Goal: Communication & Community: Answer question/provide support

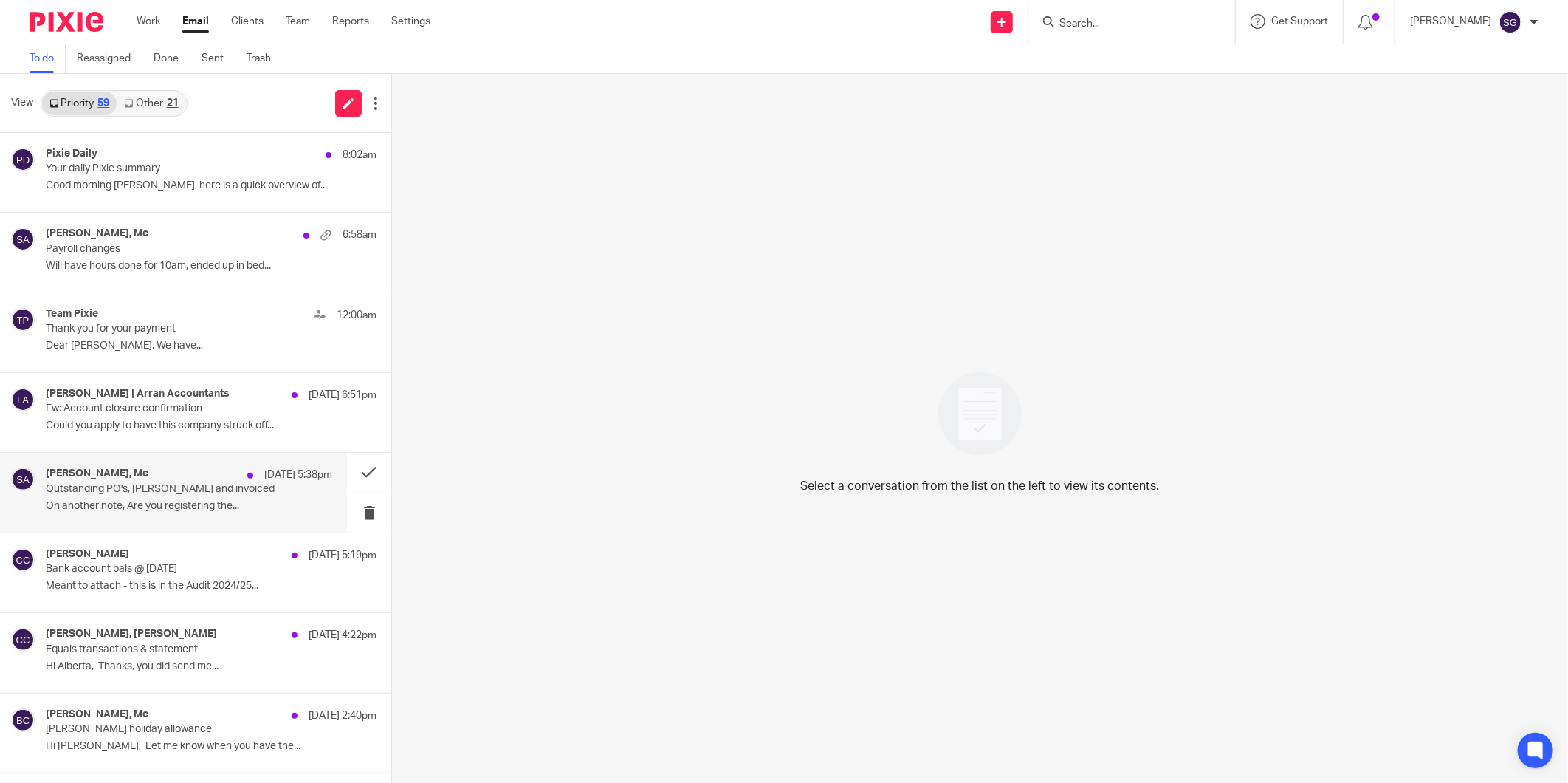
click at [139, 483] on p "Outstanding PO's, [PERSON_NAME] and invoiced" at bounding box center [160, 489] width 229 height 13
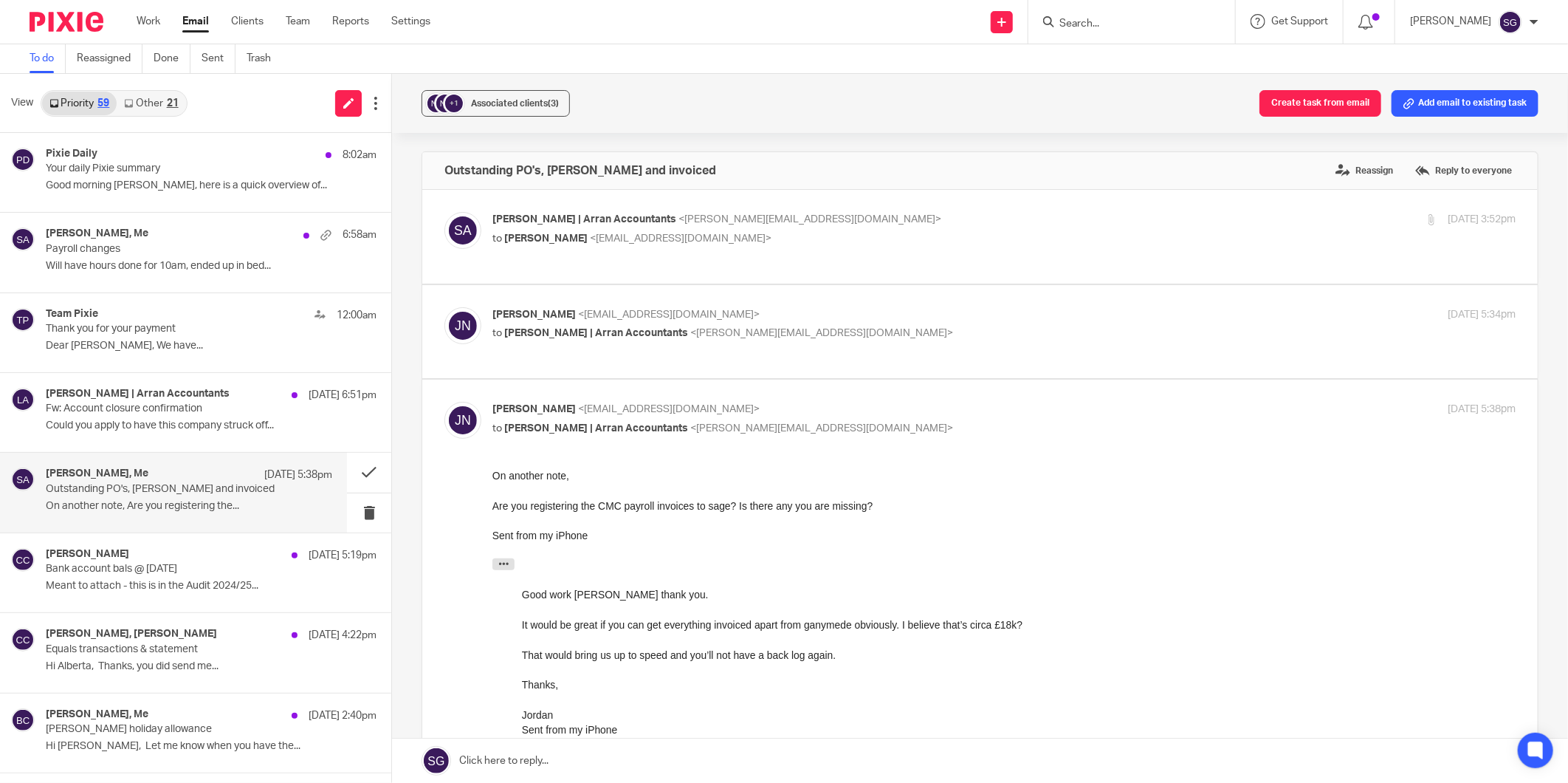
click at [546, 341] on div "Jordan Nelson <jordan@nelsontracksolutions.com> to Sarah | Arran Accountants <s…" at bounding box center [1003, 326] width 1023 height 37
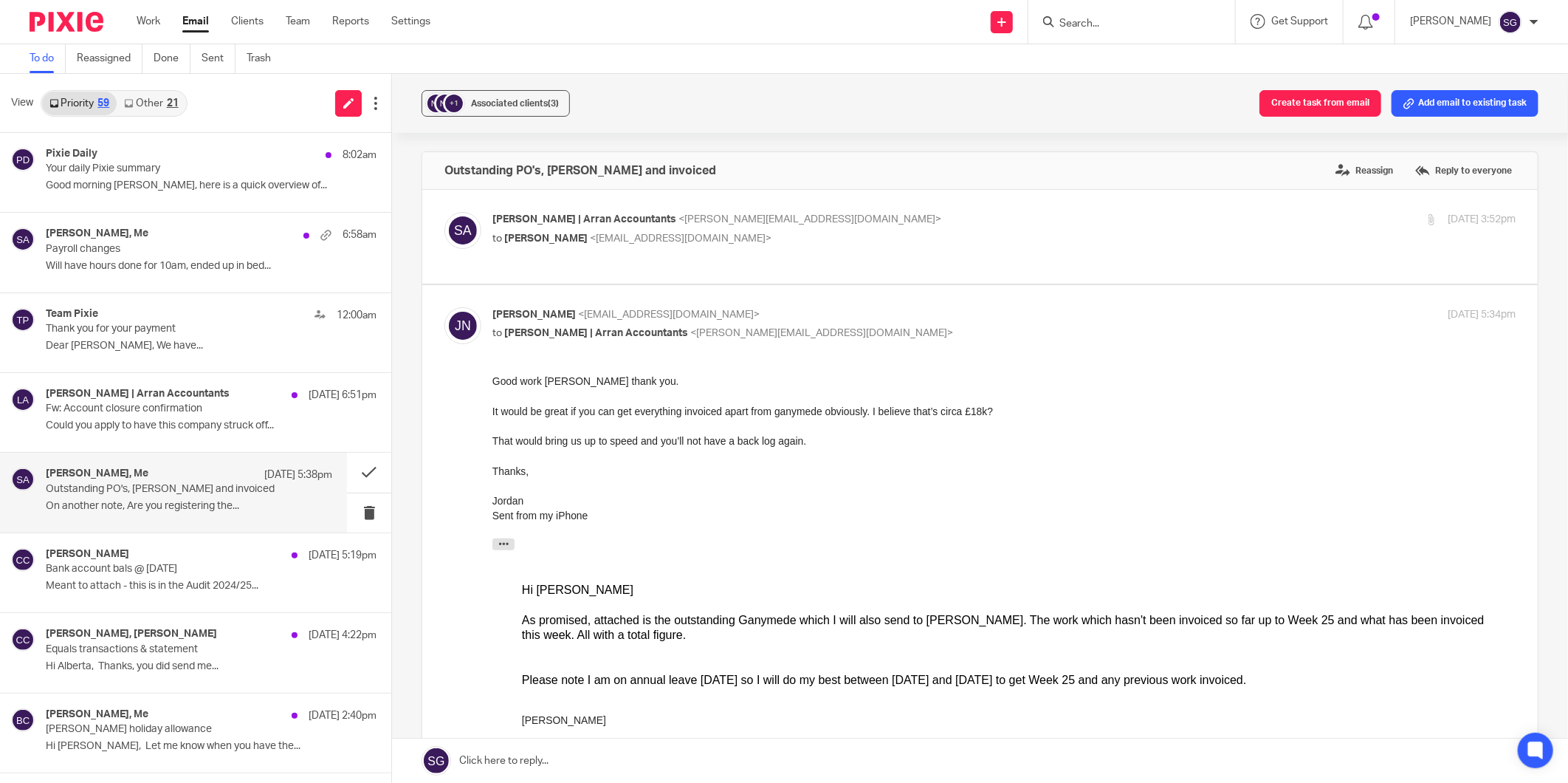
click at [546, 341] on div "Jordan Nelson <jordan@nelsontracksolutions.com> to Sarah | Arran Accountants <s…" at bounding box center [1003, 326] width 1023 height 37
checkbox input "false"
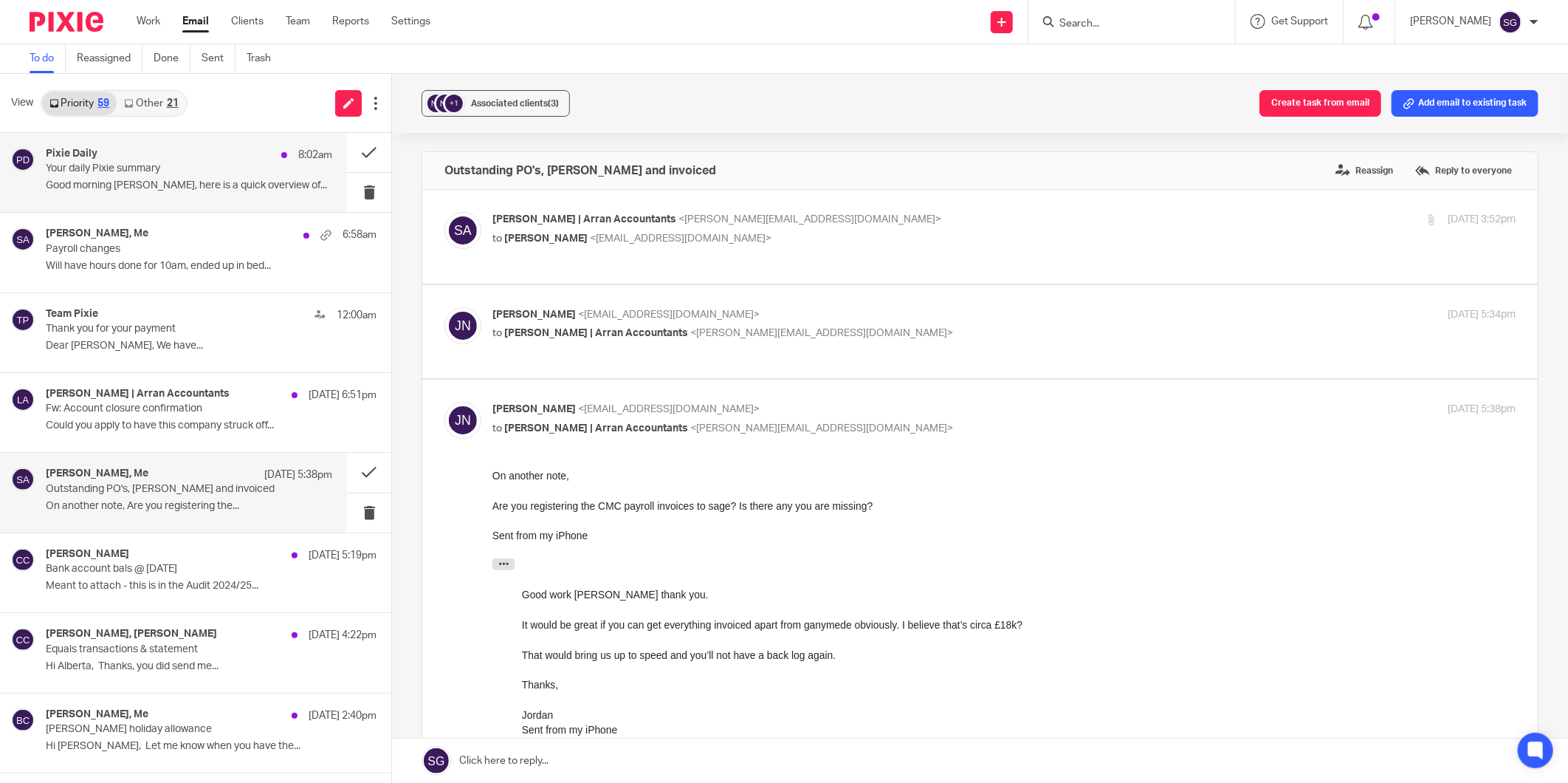
click at [194, 166] on p "Your daily Pixie summary" at bounding box center [160, 168] width 229 height 13
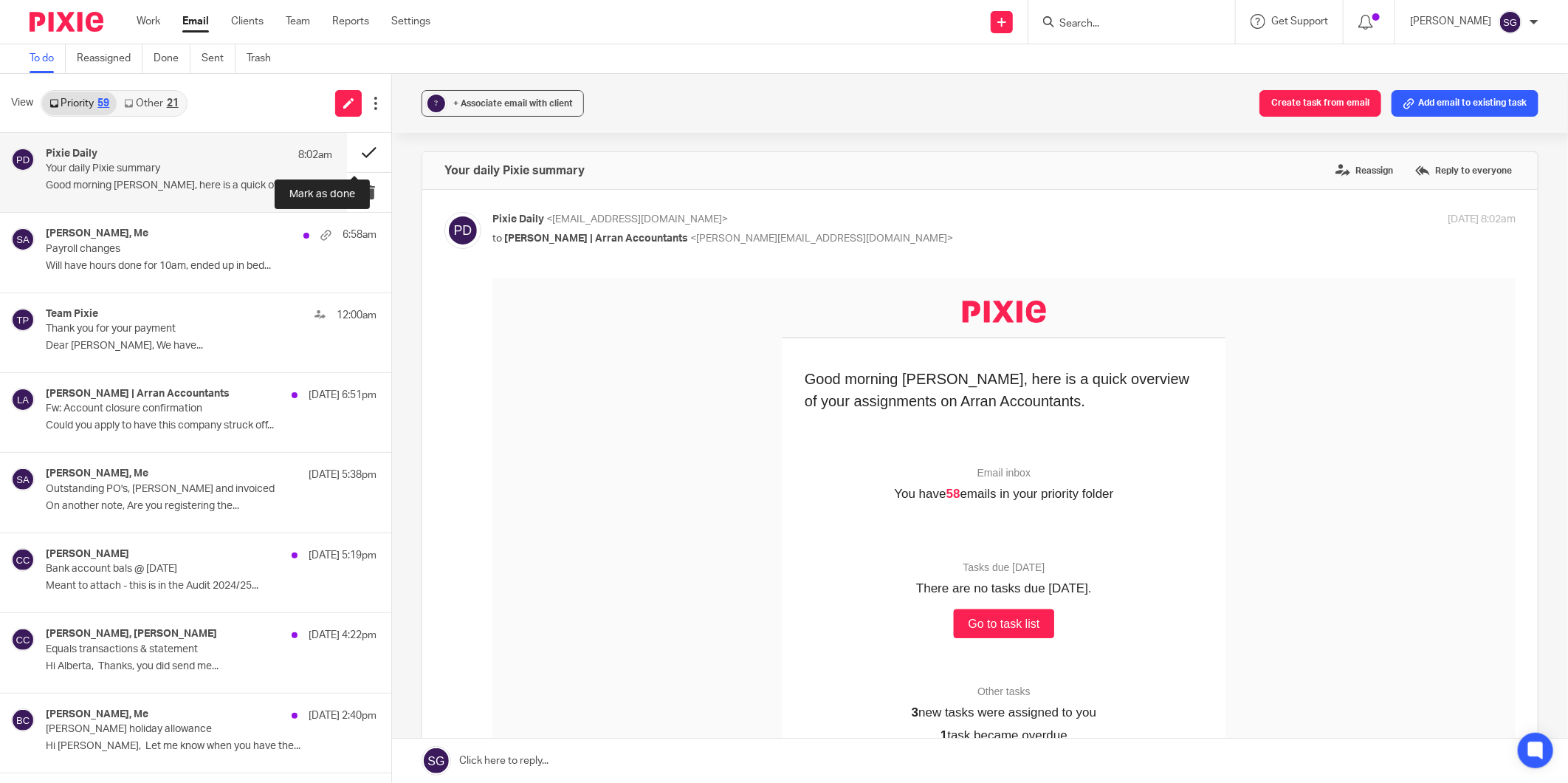
click at [352, 145] on button at bounding box center [368, 152] width 44 height 39
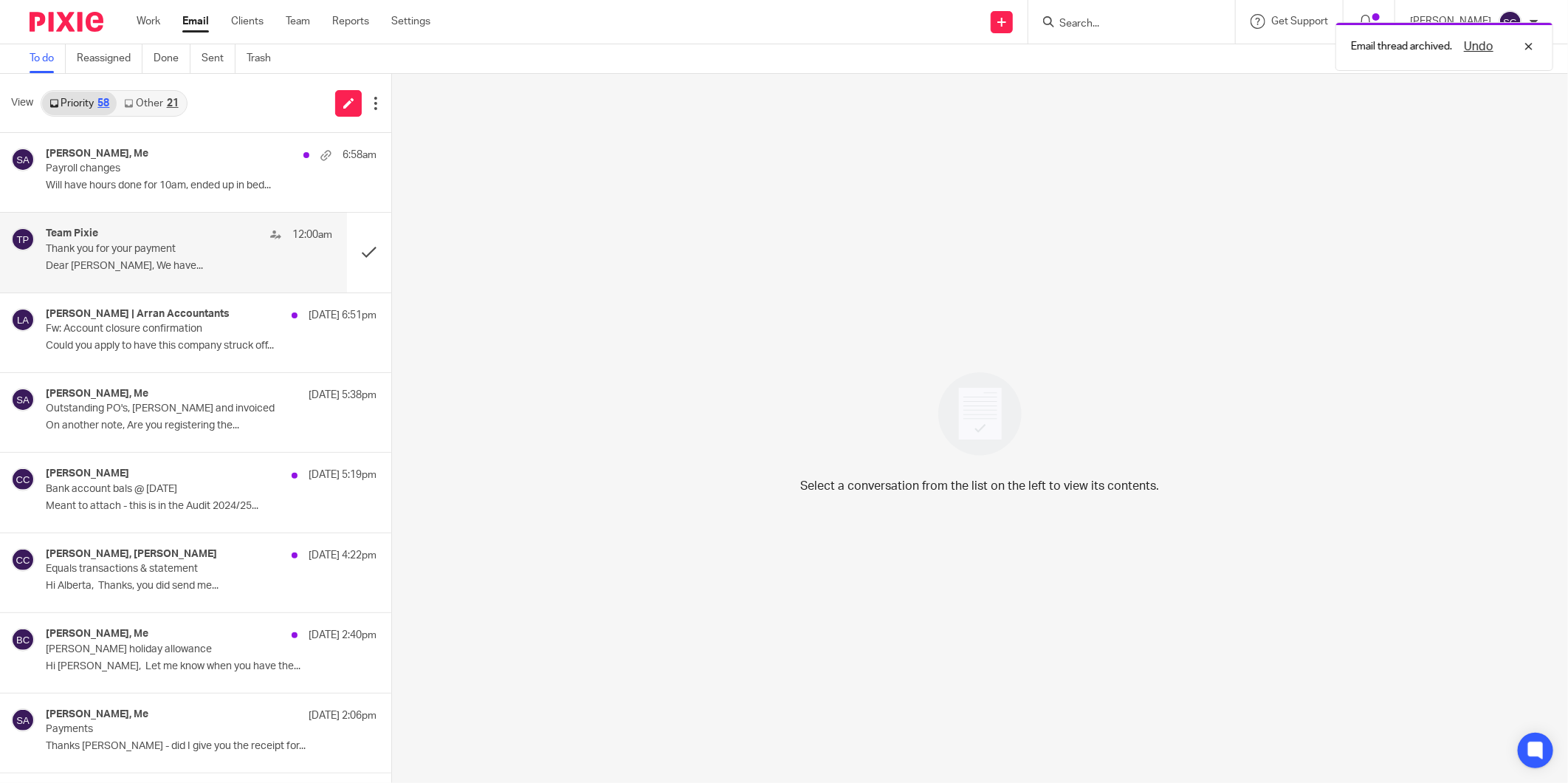
click at [144, 259] on div "Team Pixie 12:00am Thank you for your payment Dear Lorna, We have..." at bounding box center [189, 252] width 286 height 50
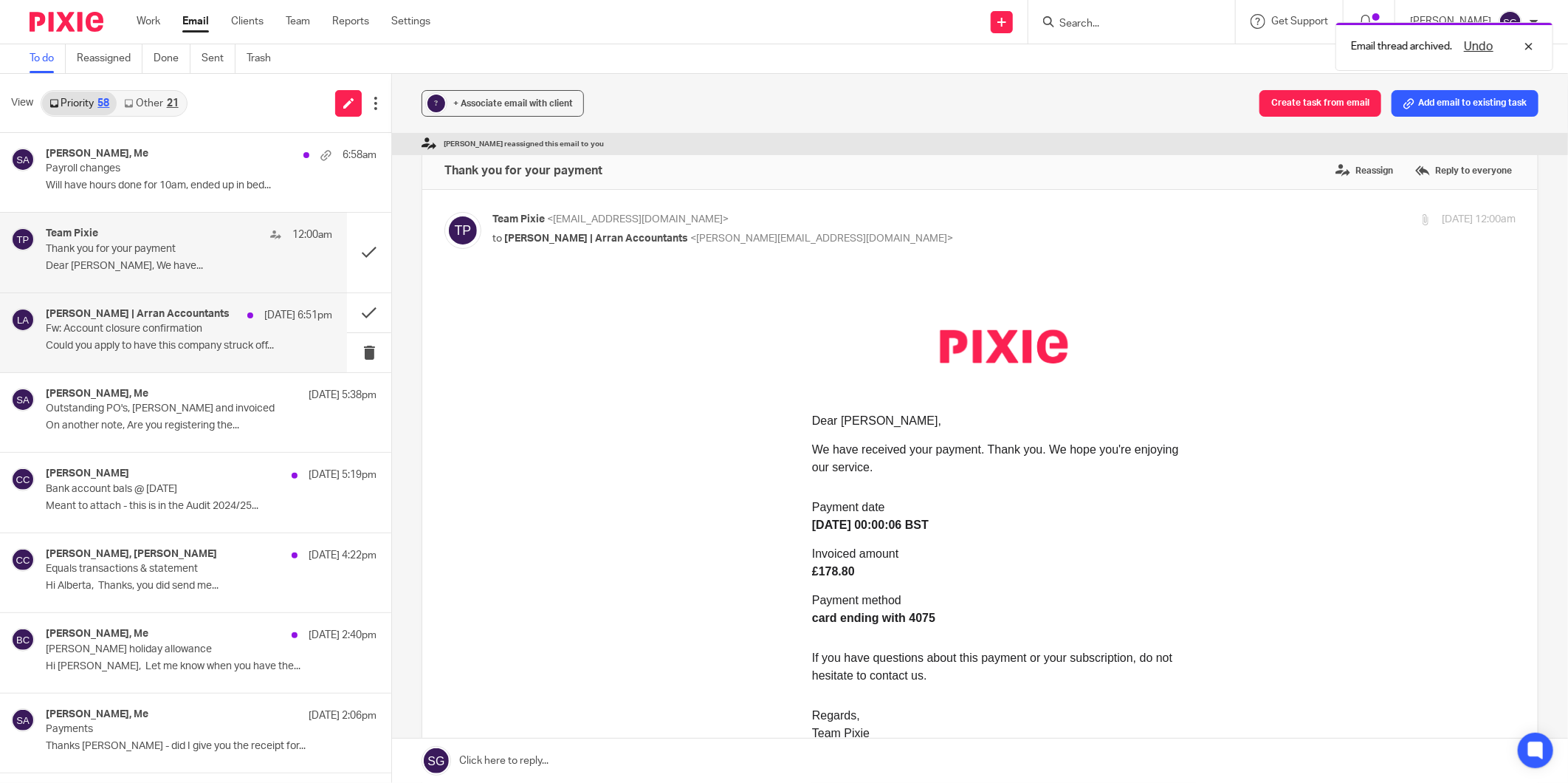
click at [120, 361] on div "Lorna | Arran Accountants 23 Sep 6:51pm Fw: Account closure confirmation Could …" at bounding box center [173, 332] width 347 height 79
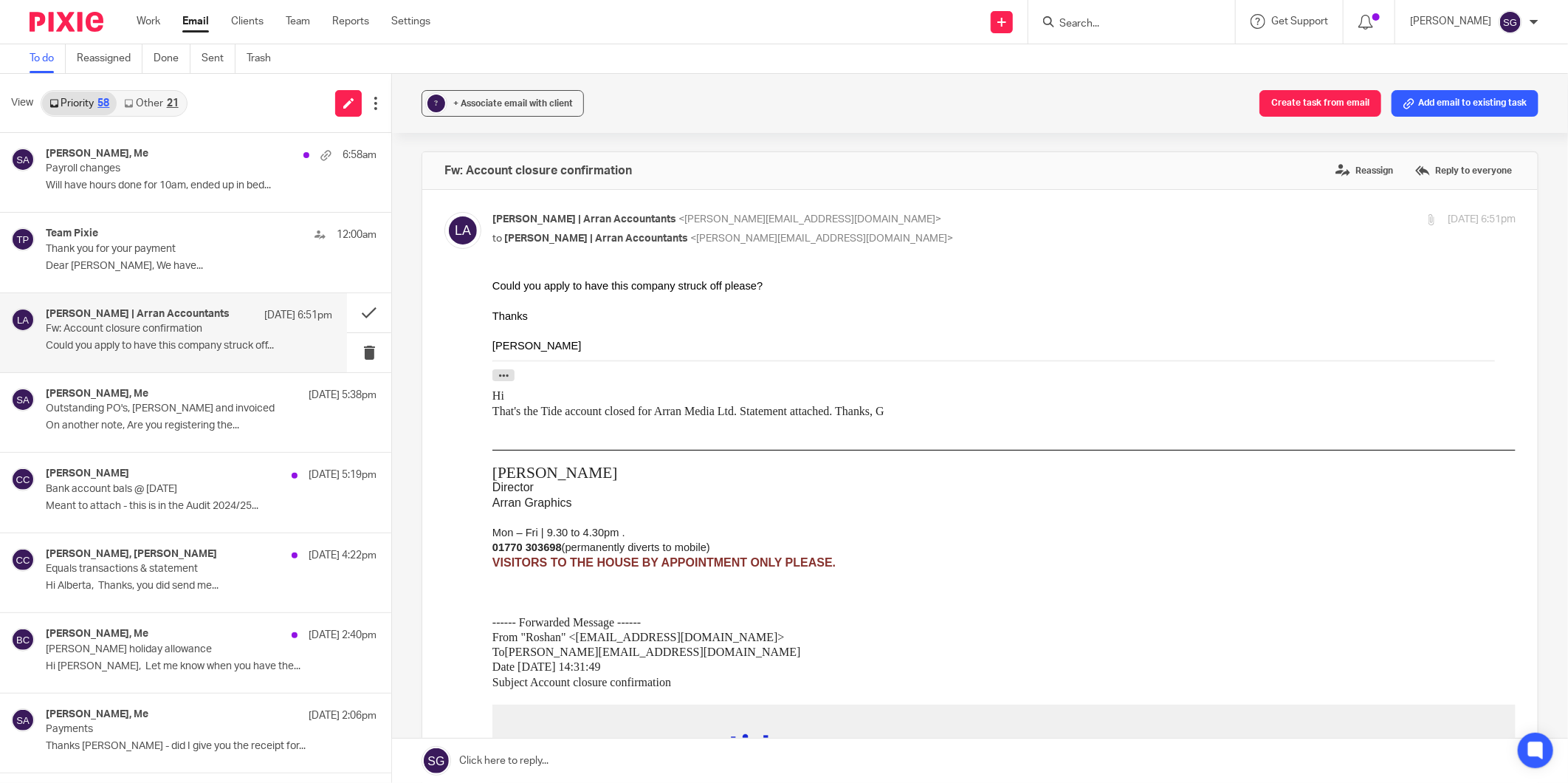
click at [1081, 20] on input "Search" at bounding box center [1124, 24] width 133 height 14
type input "burling"
click at [1130, 67] on link at bounding box center [1183, 64] width 257 height 34
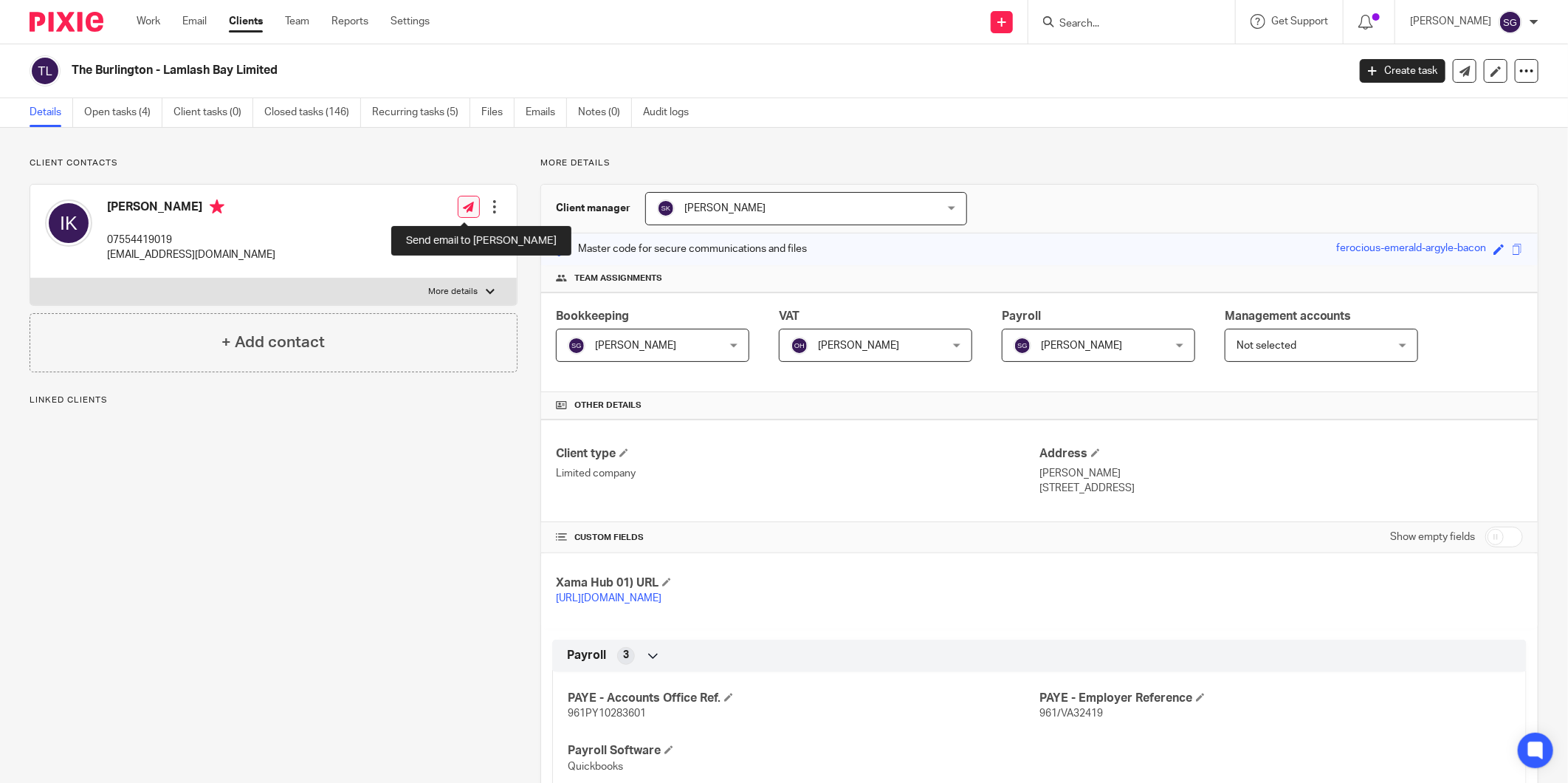
click at [463, 198] on link at bounding box center [469, 206] width 22 height 22
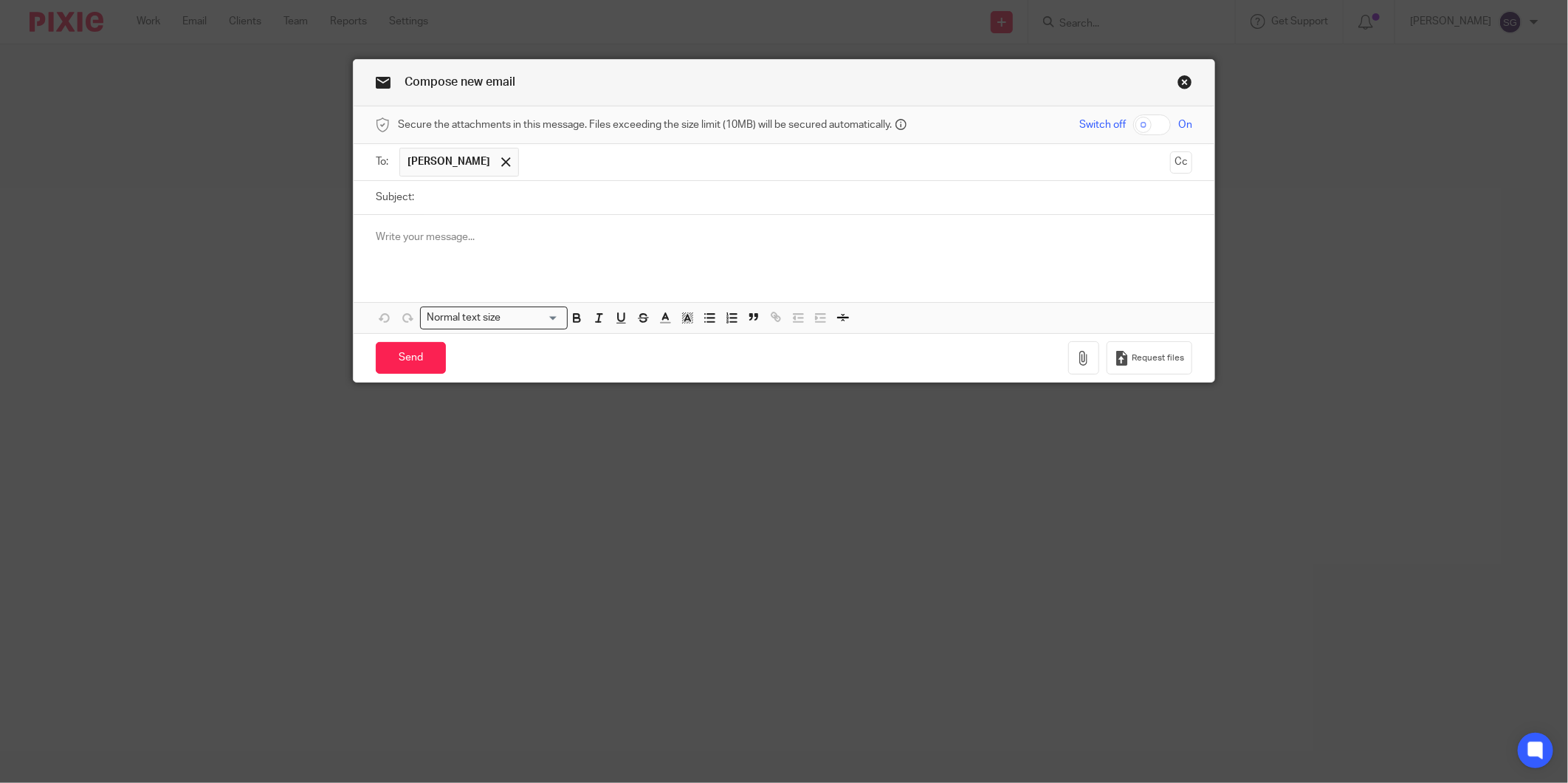
click at [489, 204] on input "Subject:" at bounding box center [807, 197] width 771 height 33
type input "Payroll"
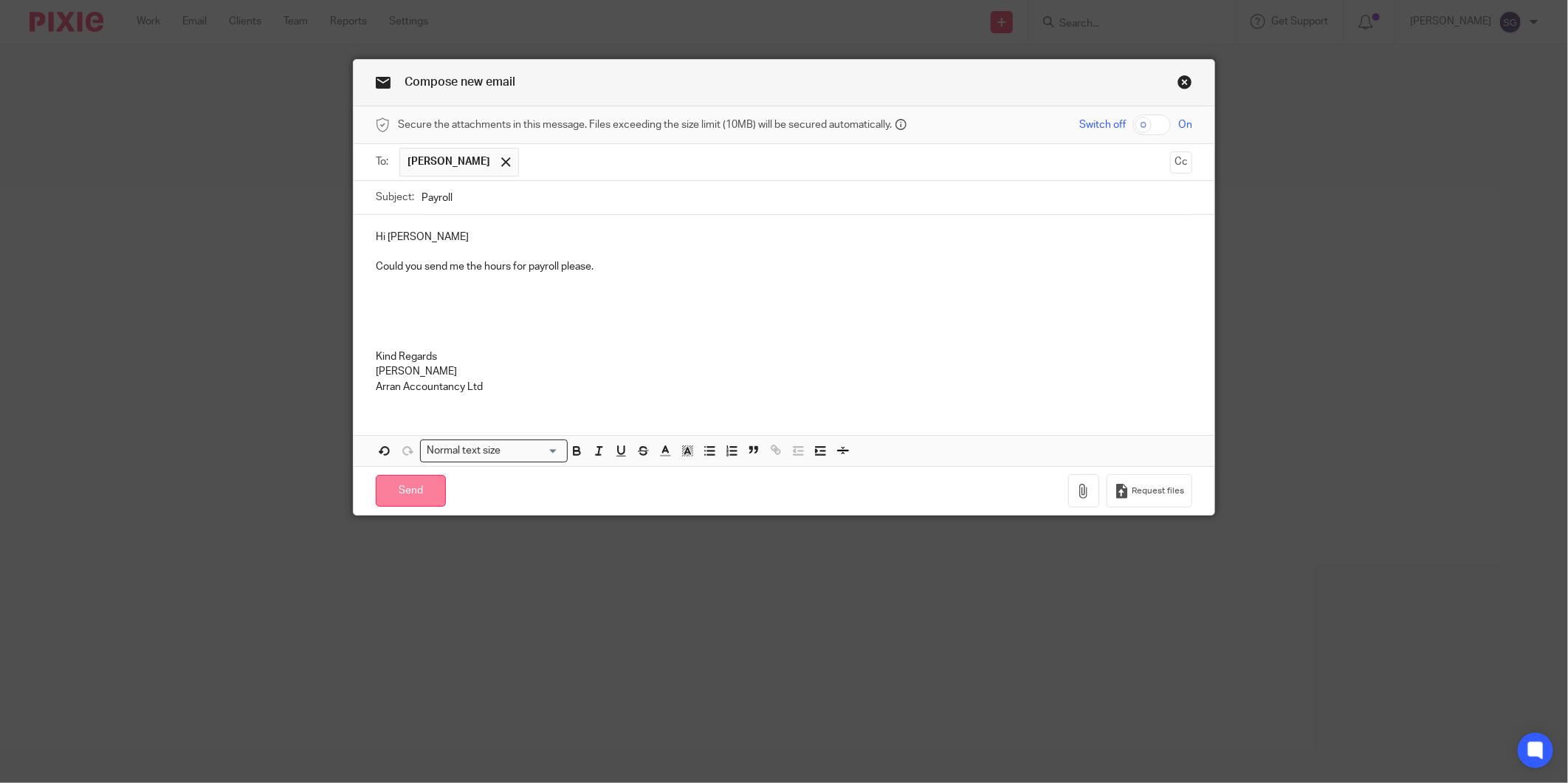
click at [426, 480] on input "Send" at bounding box center [411, 491] width 70 height 31
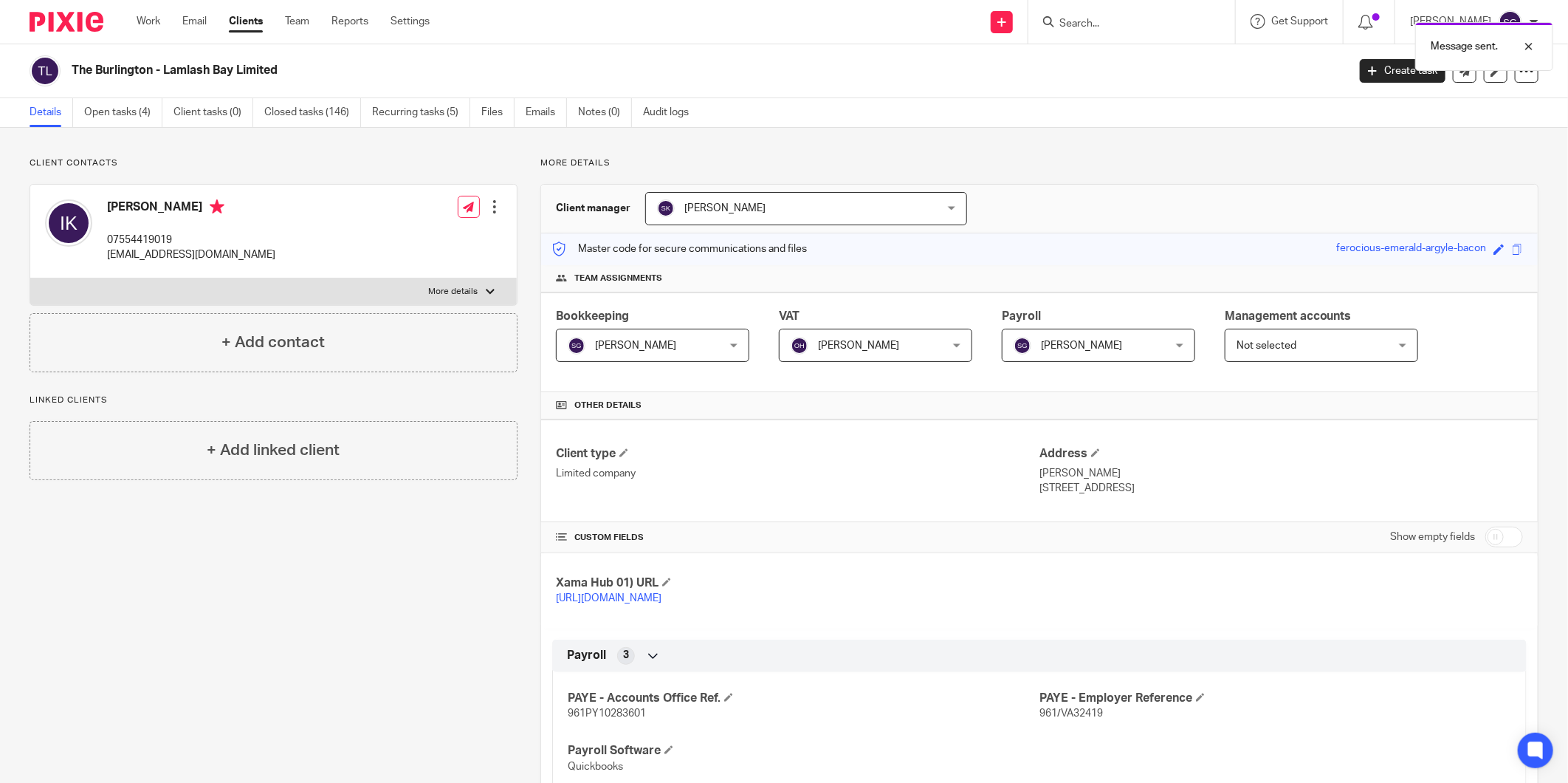
click at [784, 70] on h2 "The Burlington - Lamlash Bay Limited" at bounding box center [577, 70] width 1013 height 16
click at [201, 18] on link "Email" at bounding box center [194, 21] width 24 height 15
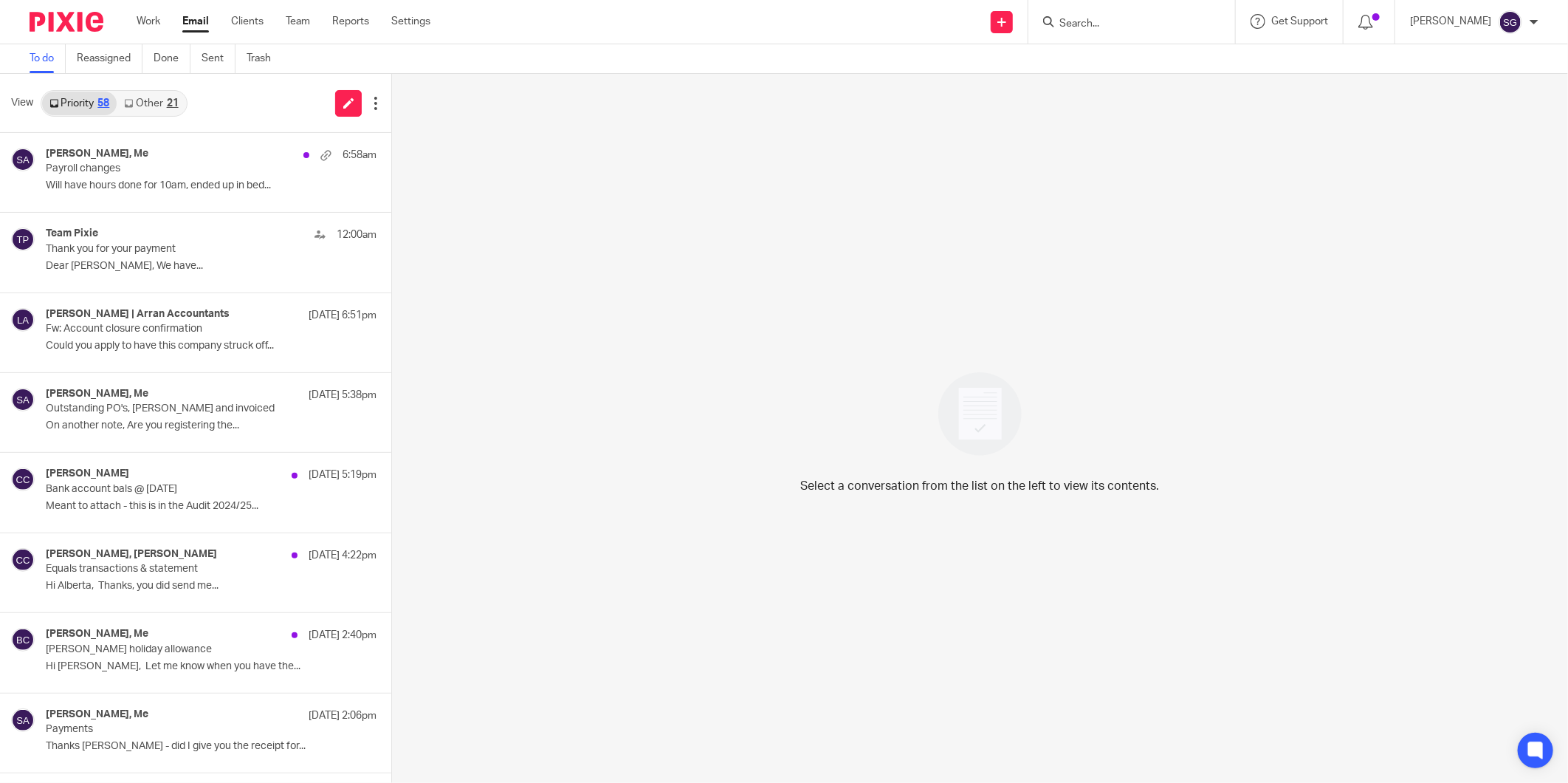
click at [162, 109] on link "Other 21" at bounding box center [150, 104] width 68 height 23
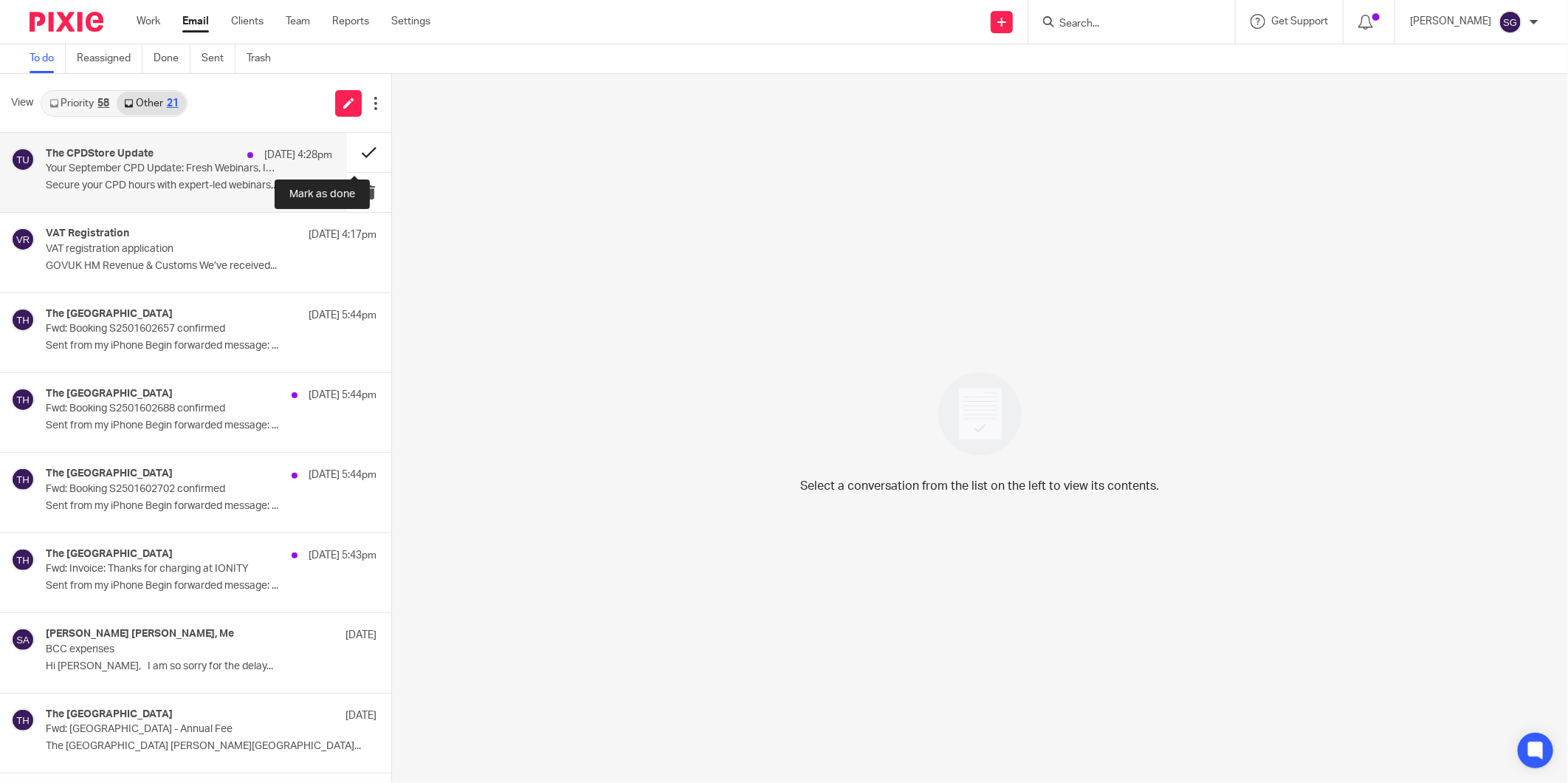
click at [360, 146] on button at bounding box center [368, 152] width 44 height 39
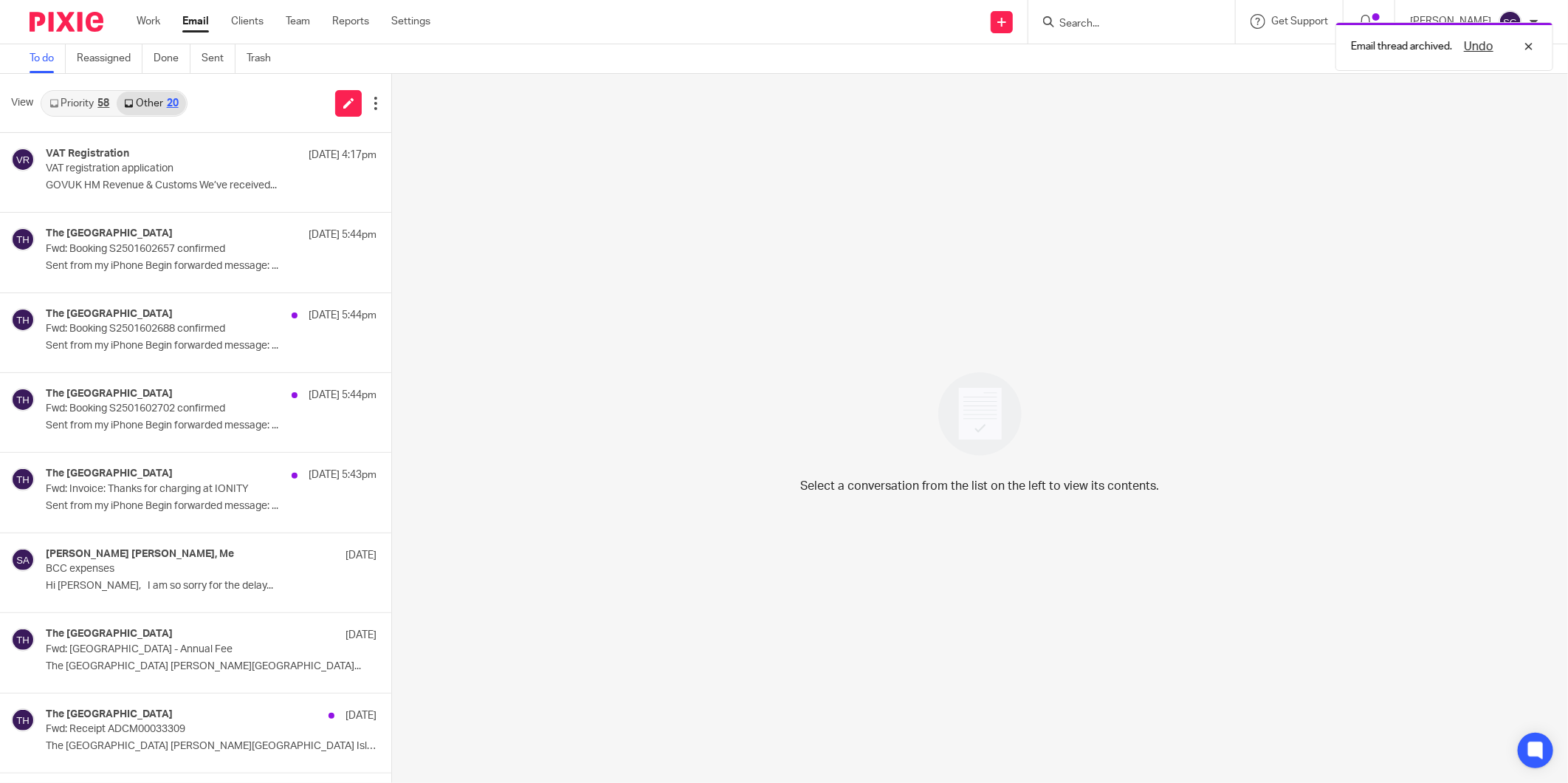
click at [96, 108] on link "Priority 58" at bounding box center [79, 104] width 74 height 23
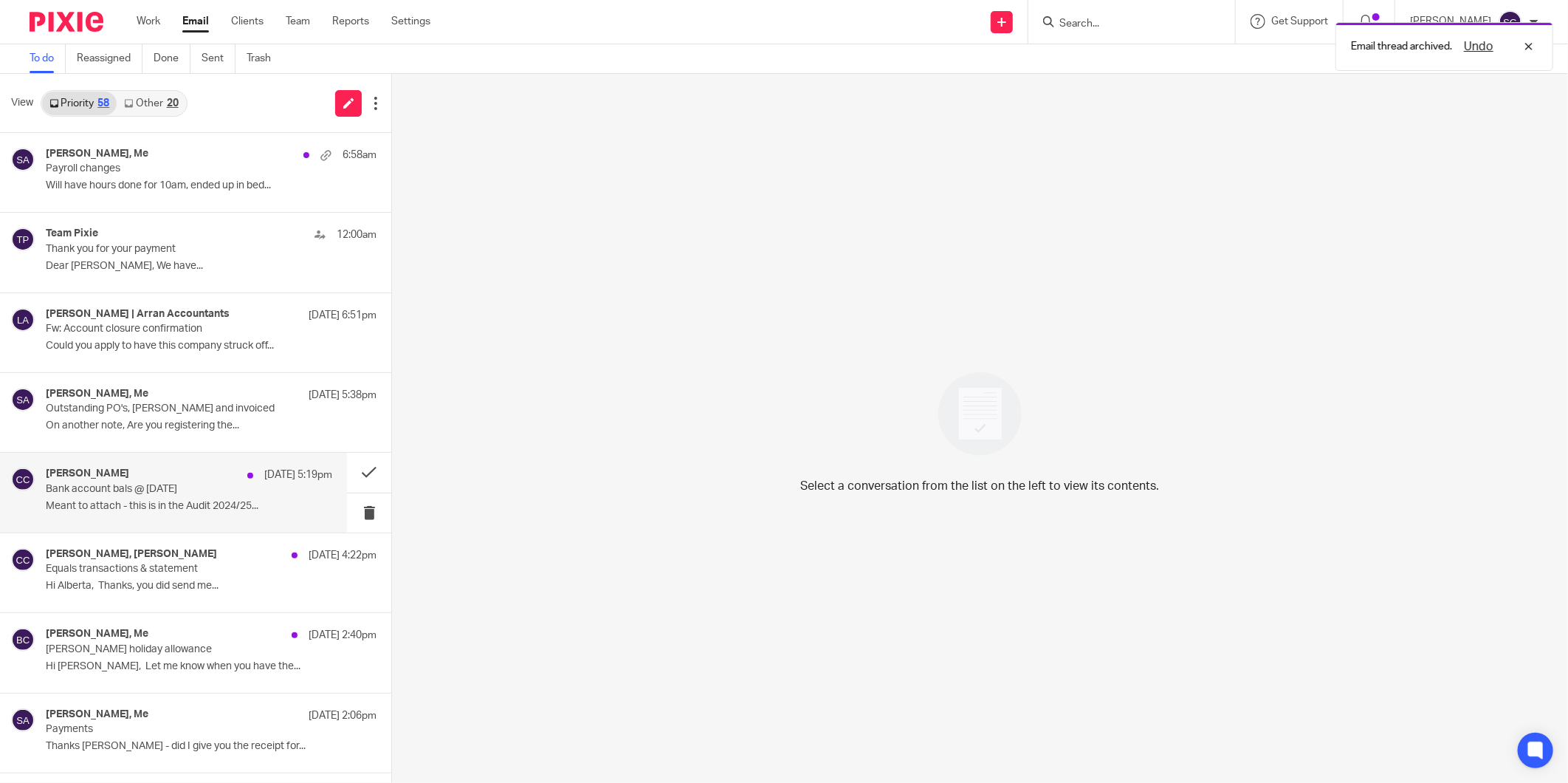
click at [174, 493] on p "Bank account bals @ [DATE]" at bounding box center [160, 489] width 229 height 13
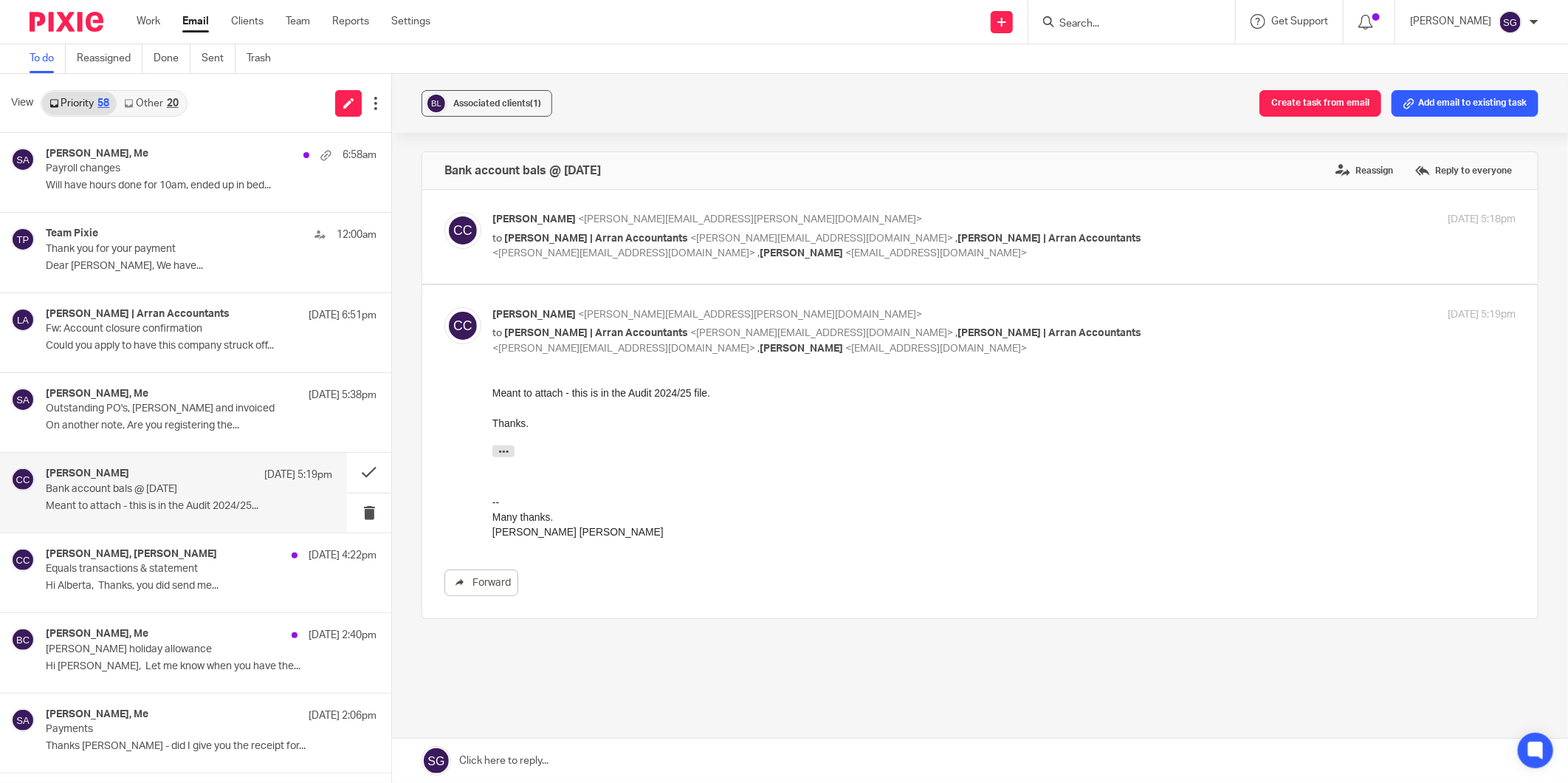
click at [607, 261] on p "to Lorna | Arran Accountants <lorna@arranaccountants.co.uk> , Sarah | Arran Acc…" at bounding box center [833, 246] width 682 height 30
checkbox input "true"
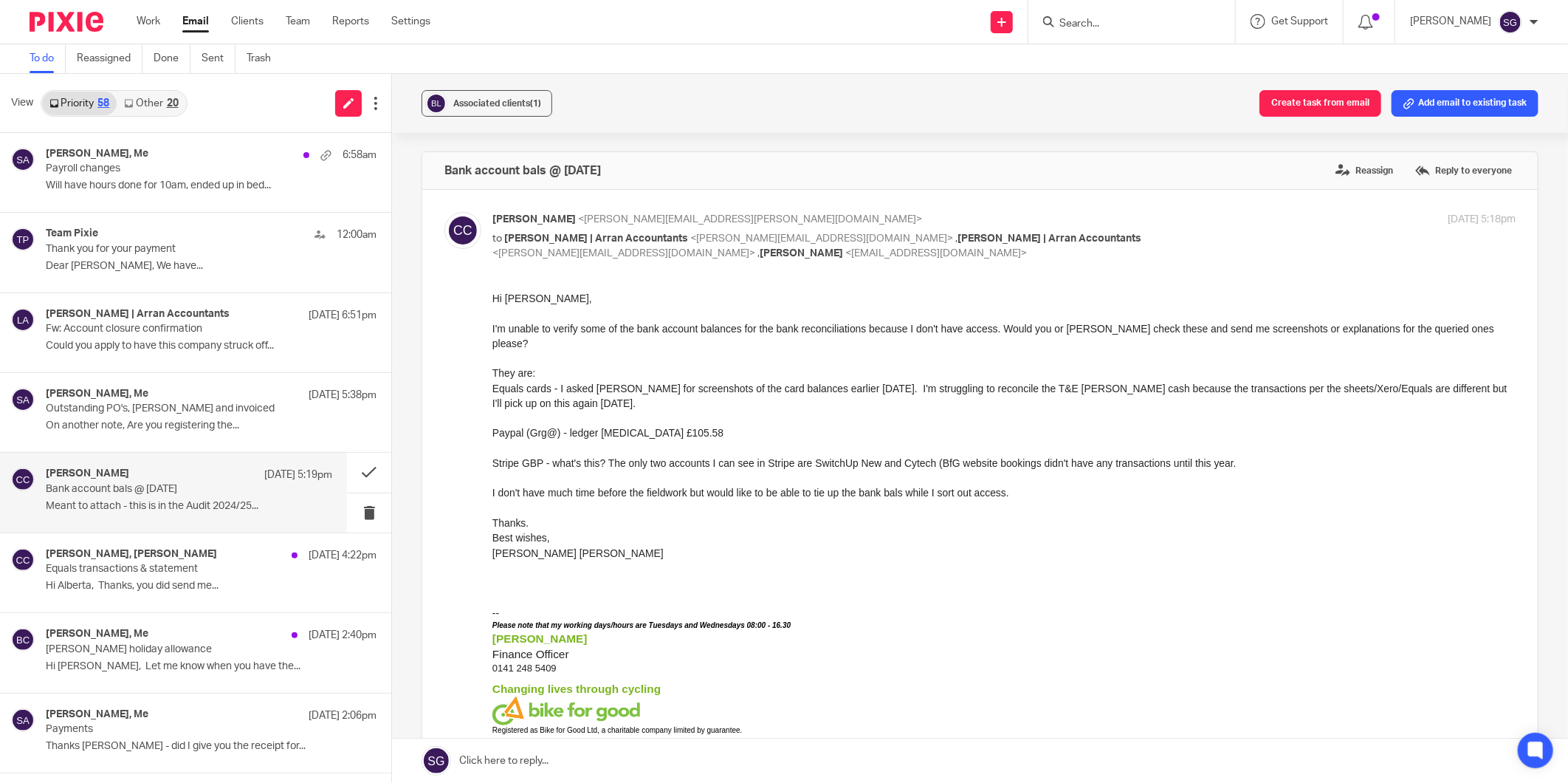
drag, startPoint x: 599, startPoint y: 763, endPoint x: 595, endPoint y: 755, distance: 8.9
click at [599, 763] on link at bounding box center [980, 761] width 1176 height 44
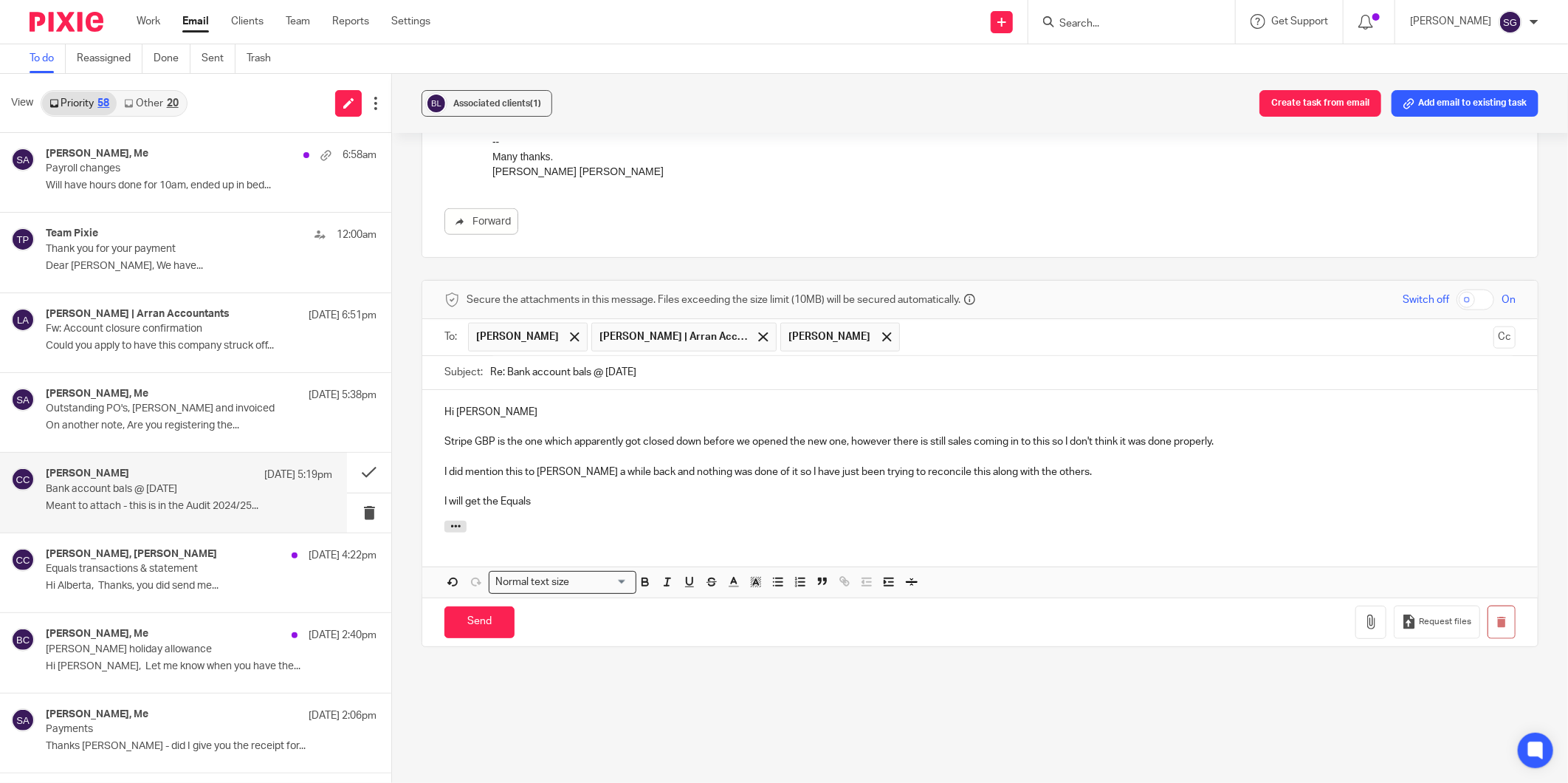
scroll to position [963, 0]
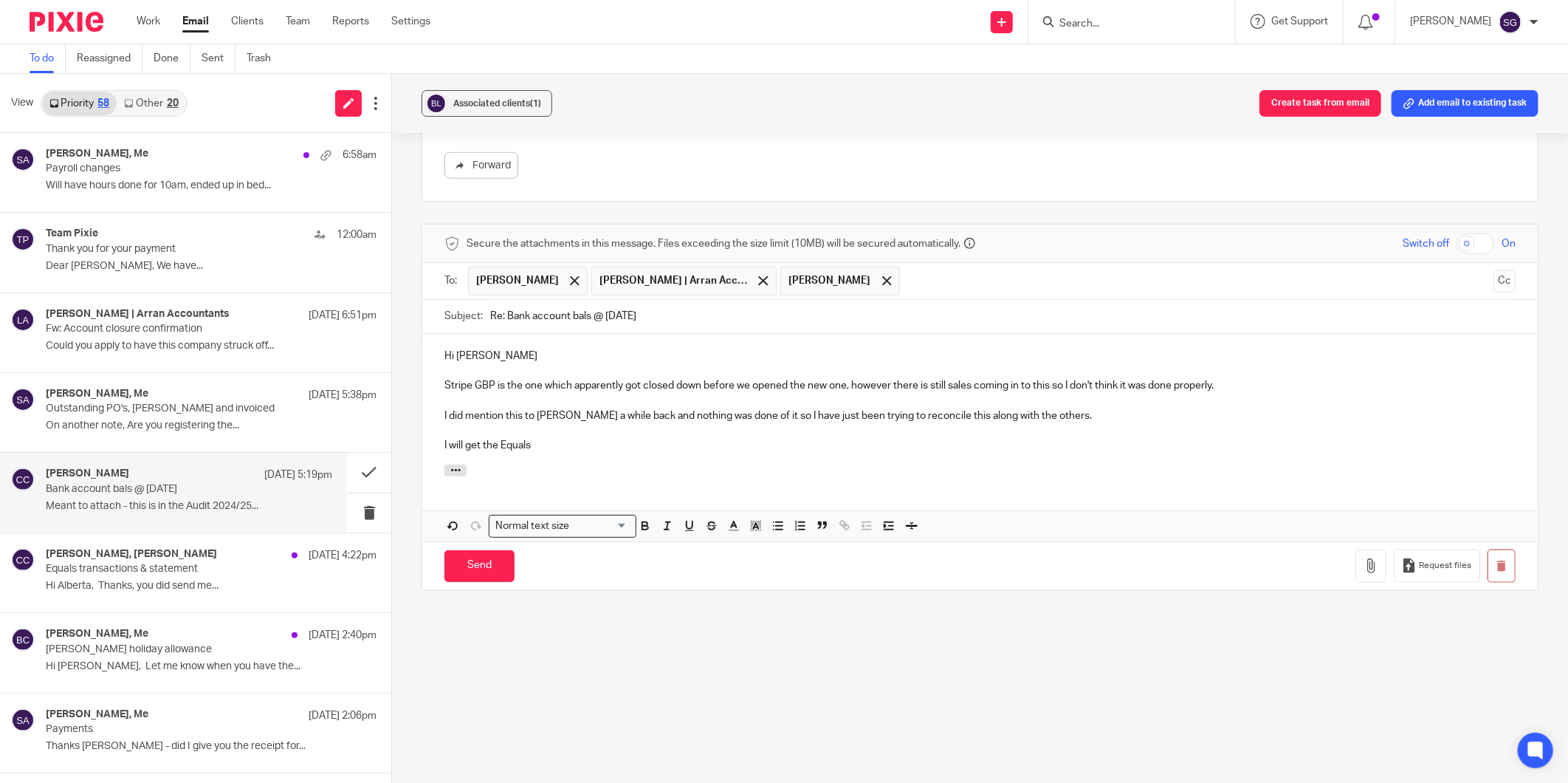
click at [1077, 419] on p "I did mention this to Greg a while back and nothing was done of it so I have ju…" at bounding box center [980, 415] width 1072 height 15
drag, startPoint x: 1054, startPoint y: 412, endPoint x: 441, endPoint y: 413, distance: 613.0
click at [445, 413] on p "I did mention this to Greg a while back and nothing was done of it so I have ju…" at bounding box center [980, 415] width 1072 height 15
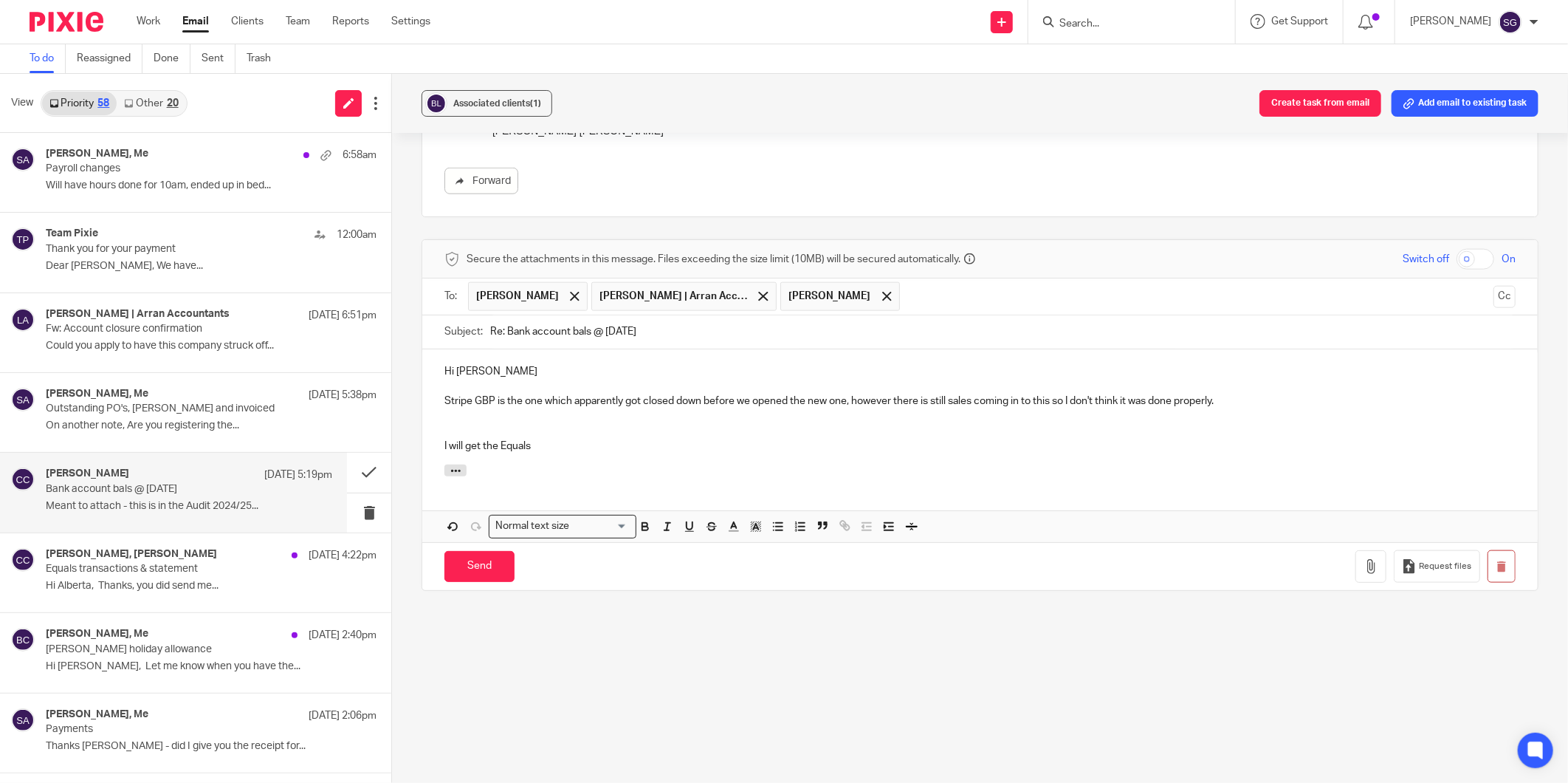
scroll to position [933, 0]
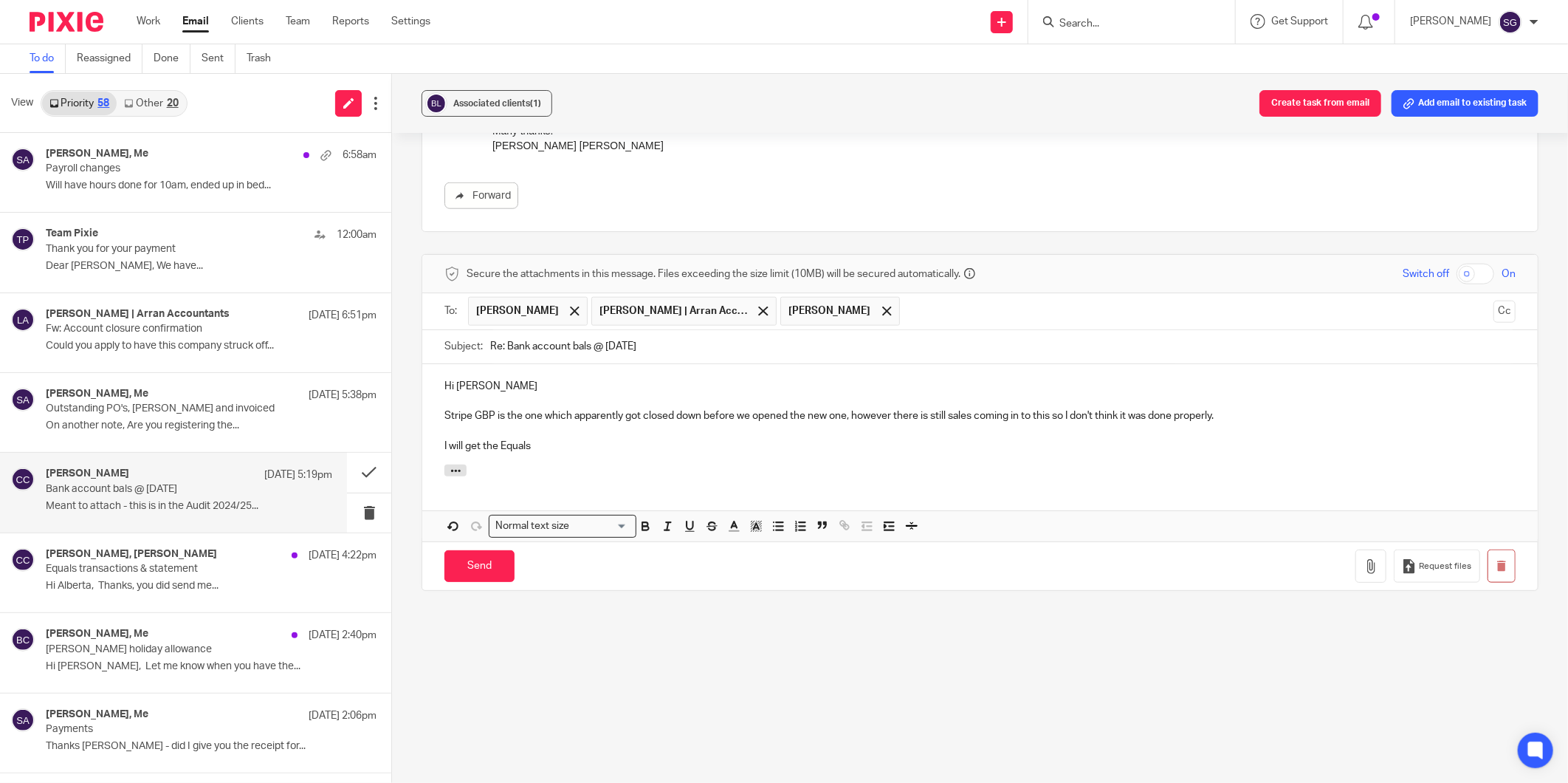
click at [562, 449] on p "I will get the Equals" at bounding box center [980, 446] width 1072 height 15
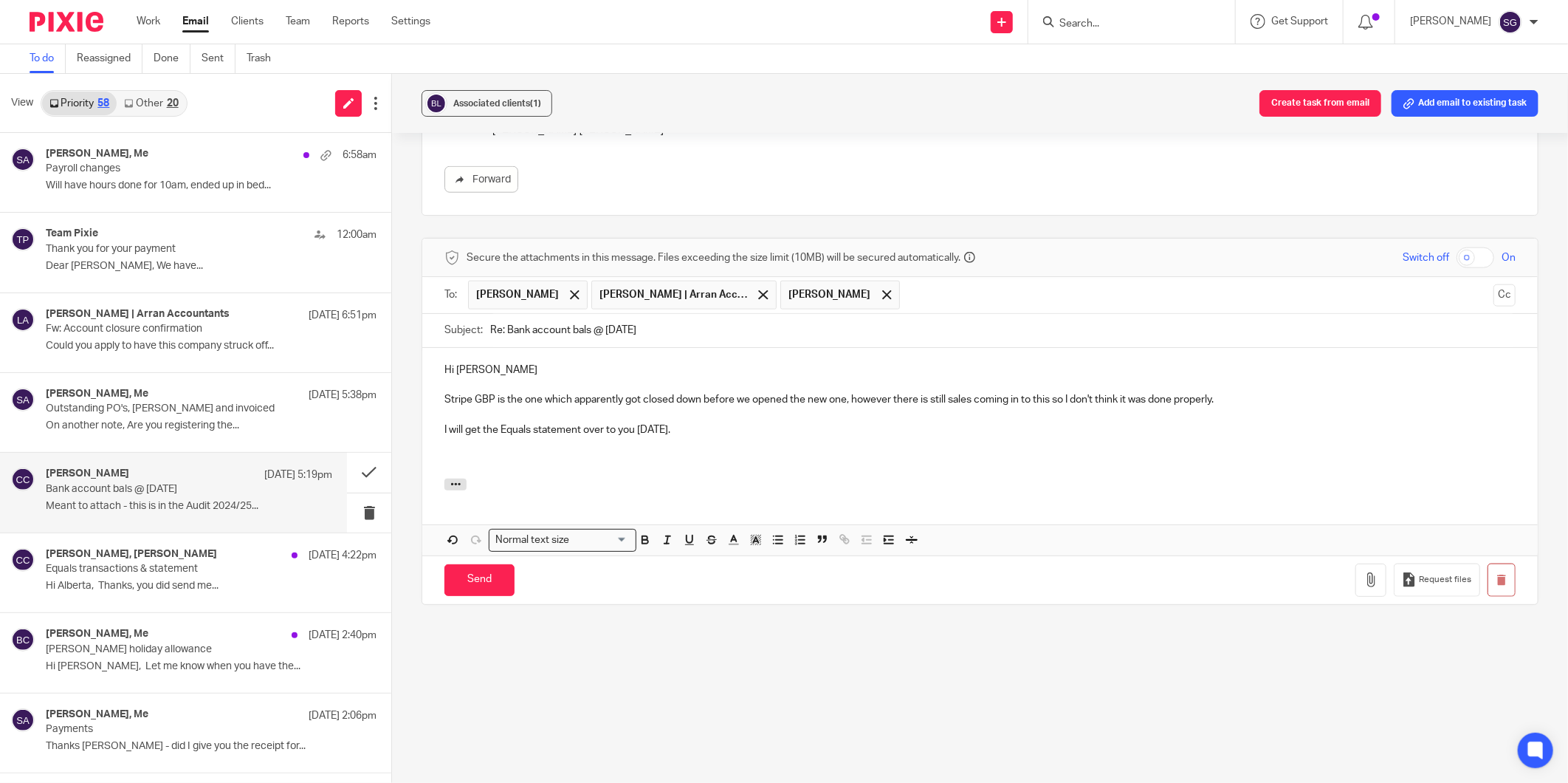
scroll to position [963, 0]
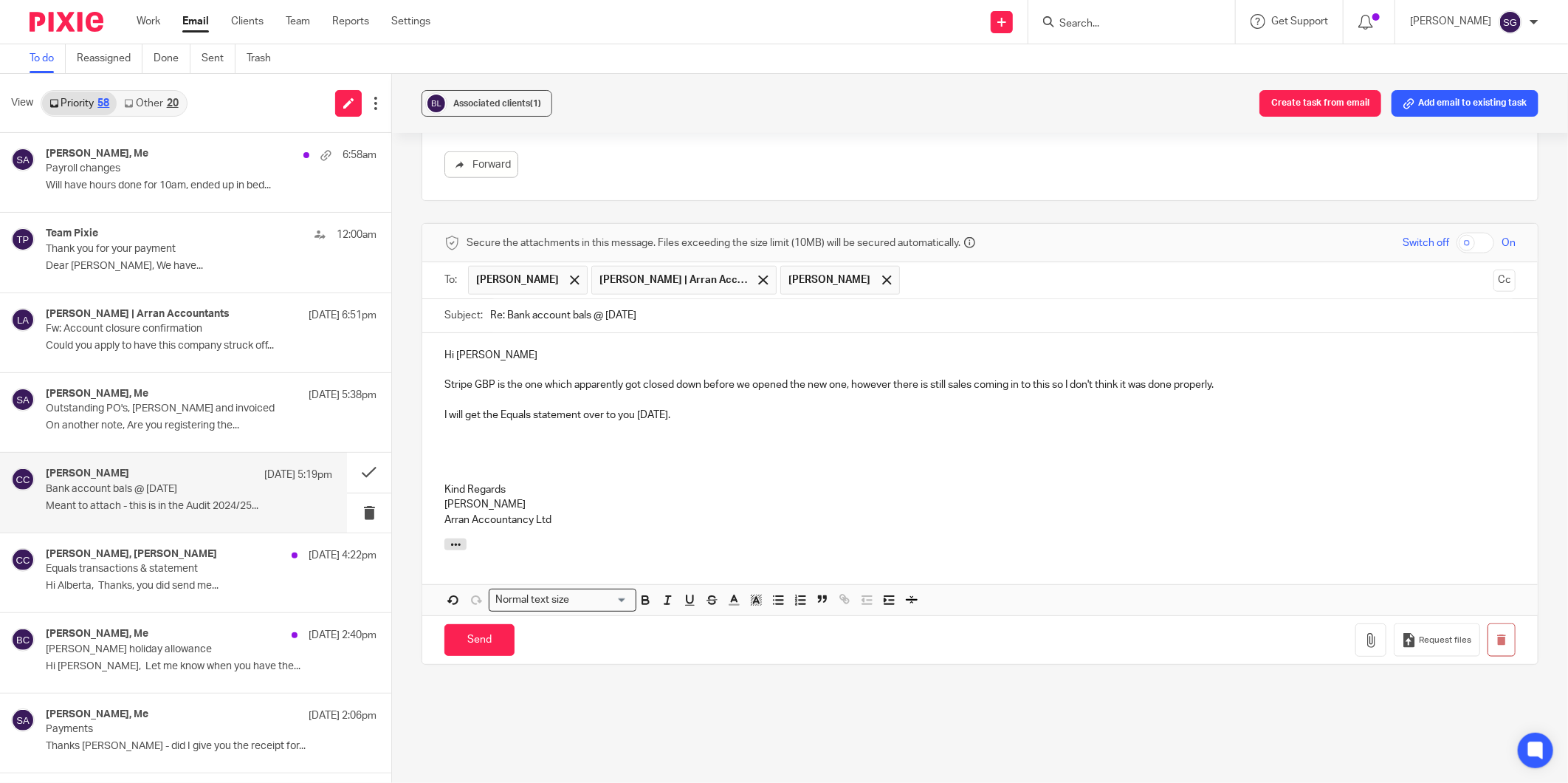
click at [742, 405] on p at bounding box center [980, 400] width 1072 height 15
click at [473, 631] on input "Send" at bounding box center [480, 640] width 70 height 31
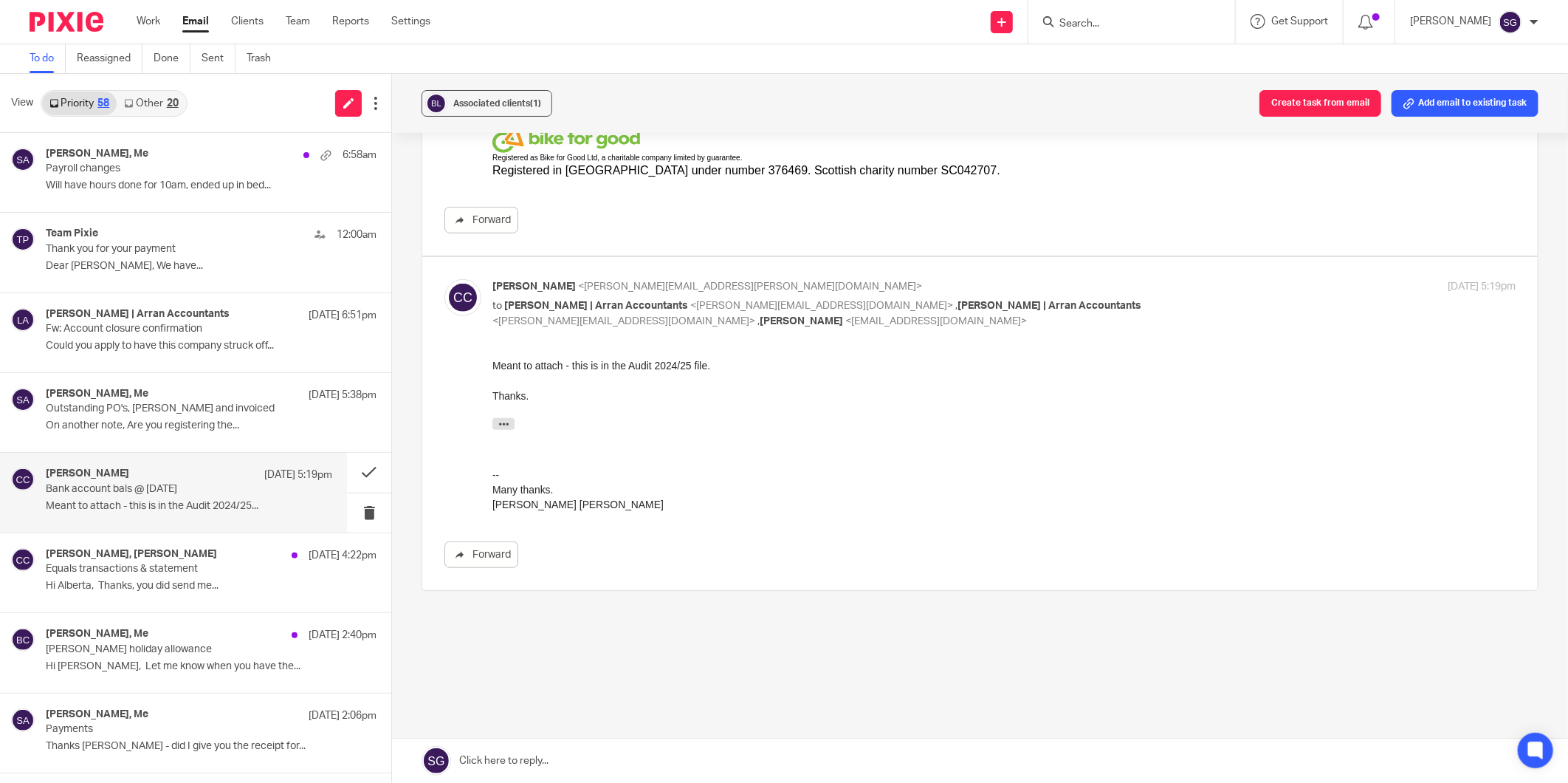
click at [1103, 20] on input "Search" at bounding box center [1124, 24] width 133 height 14
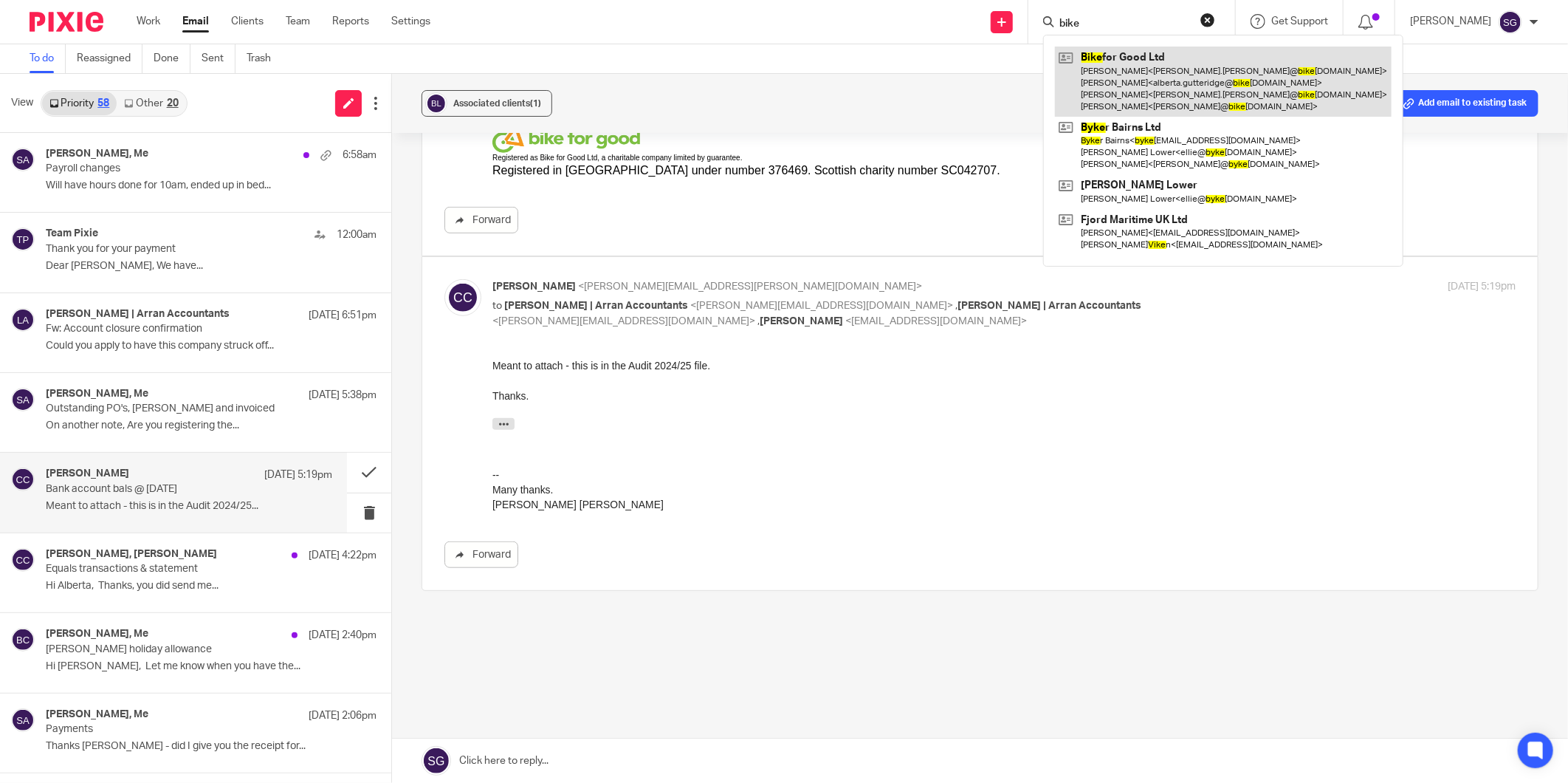
type input "bike"
click at [1142, 74] on link at bounding box center [1223, 82] width 337 height 70
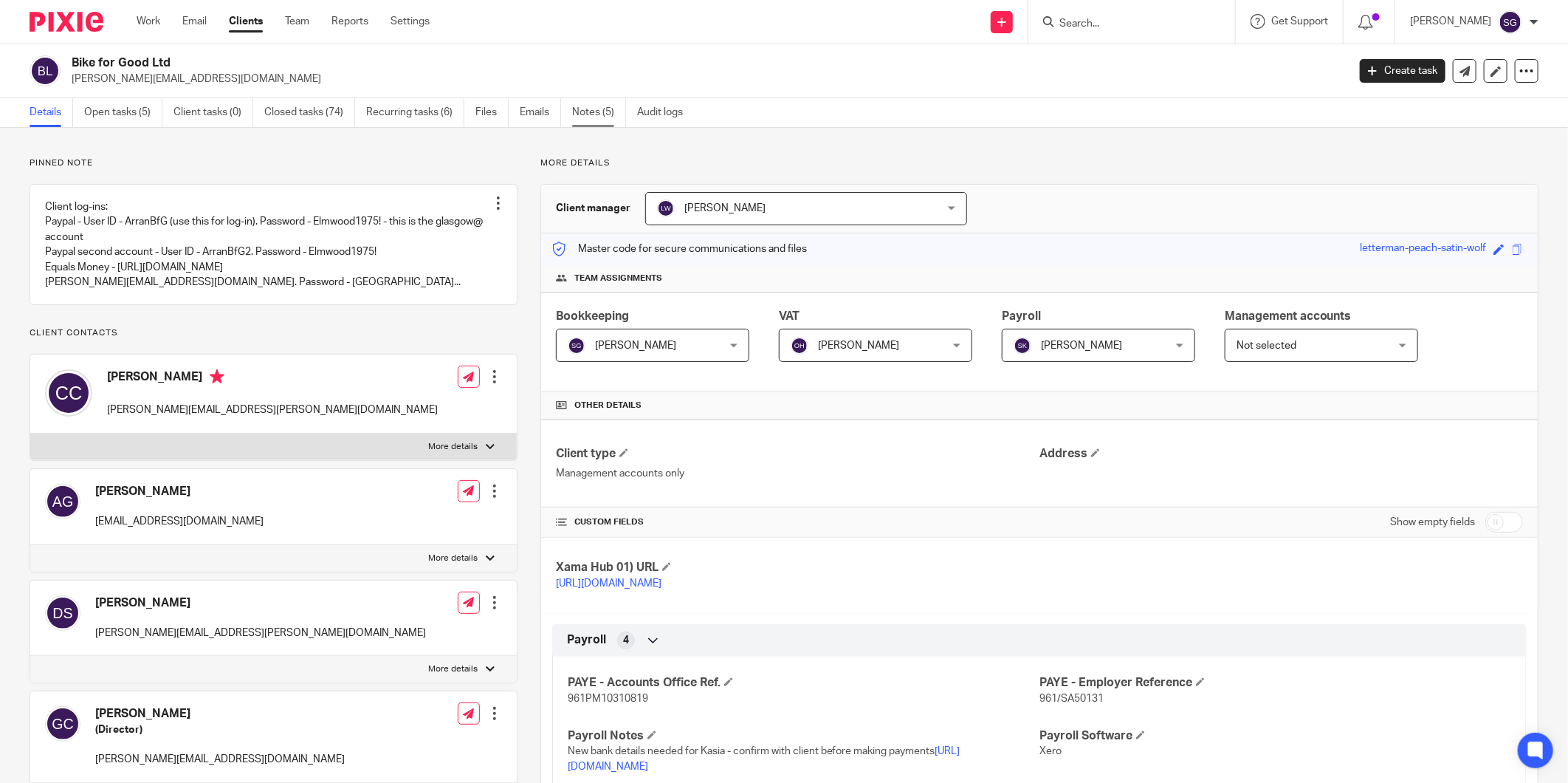
click at [586, 121] on link "Notes (5)" at bounding box center [599, 112] width 54 height 28
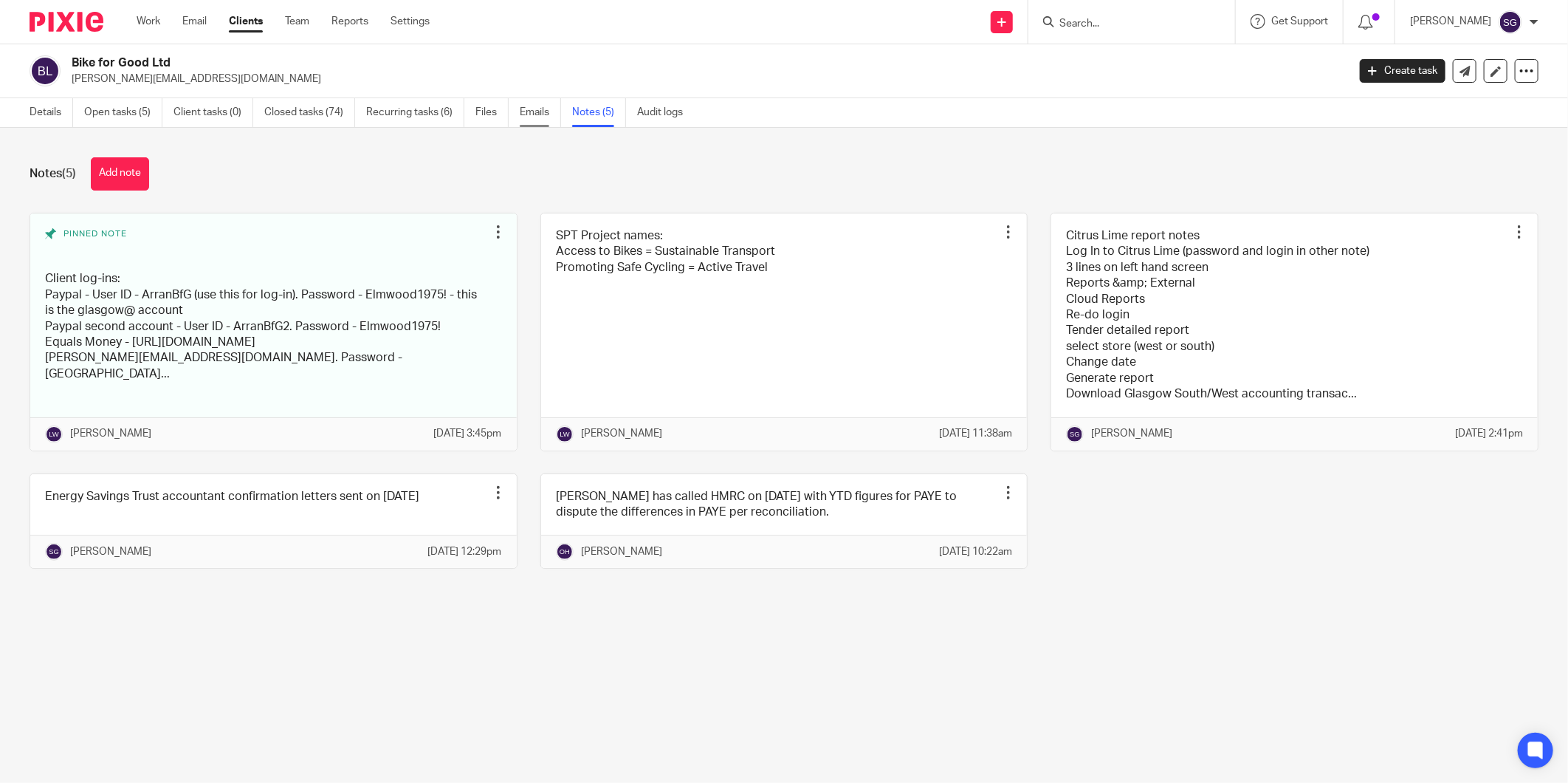
click at [543, 110] on link "Emails" at bounding box center [540, 112] width 41 height 28
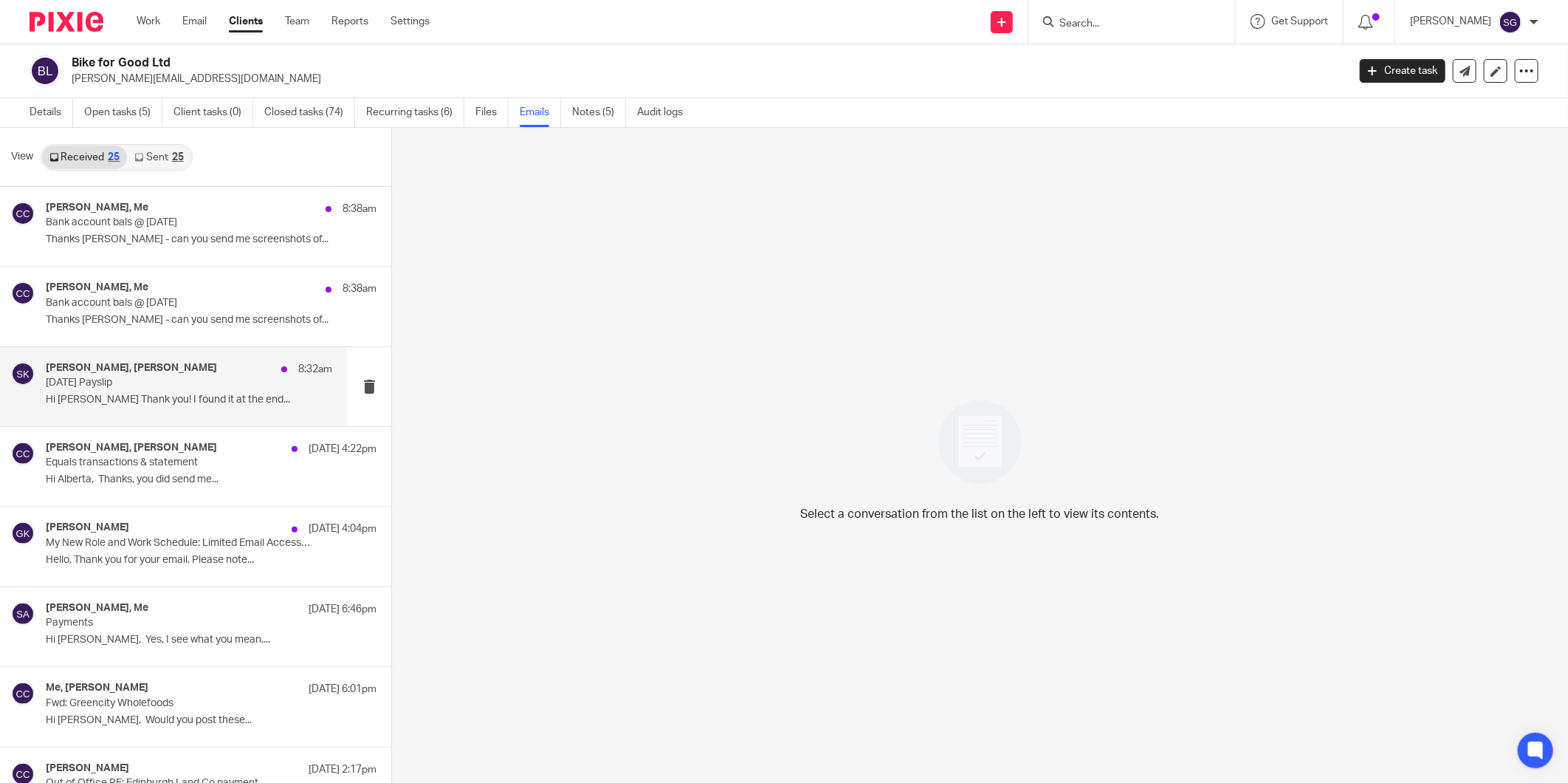
click at [130, 404] on p "Hi [PERSON_NAME] Thank you! I found it at the end..." at bounding box center [189, 400] width 286 height 13
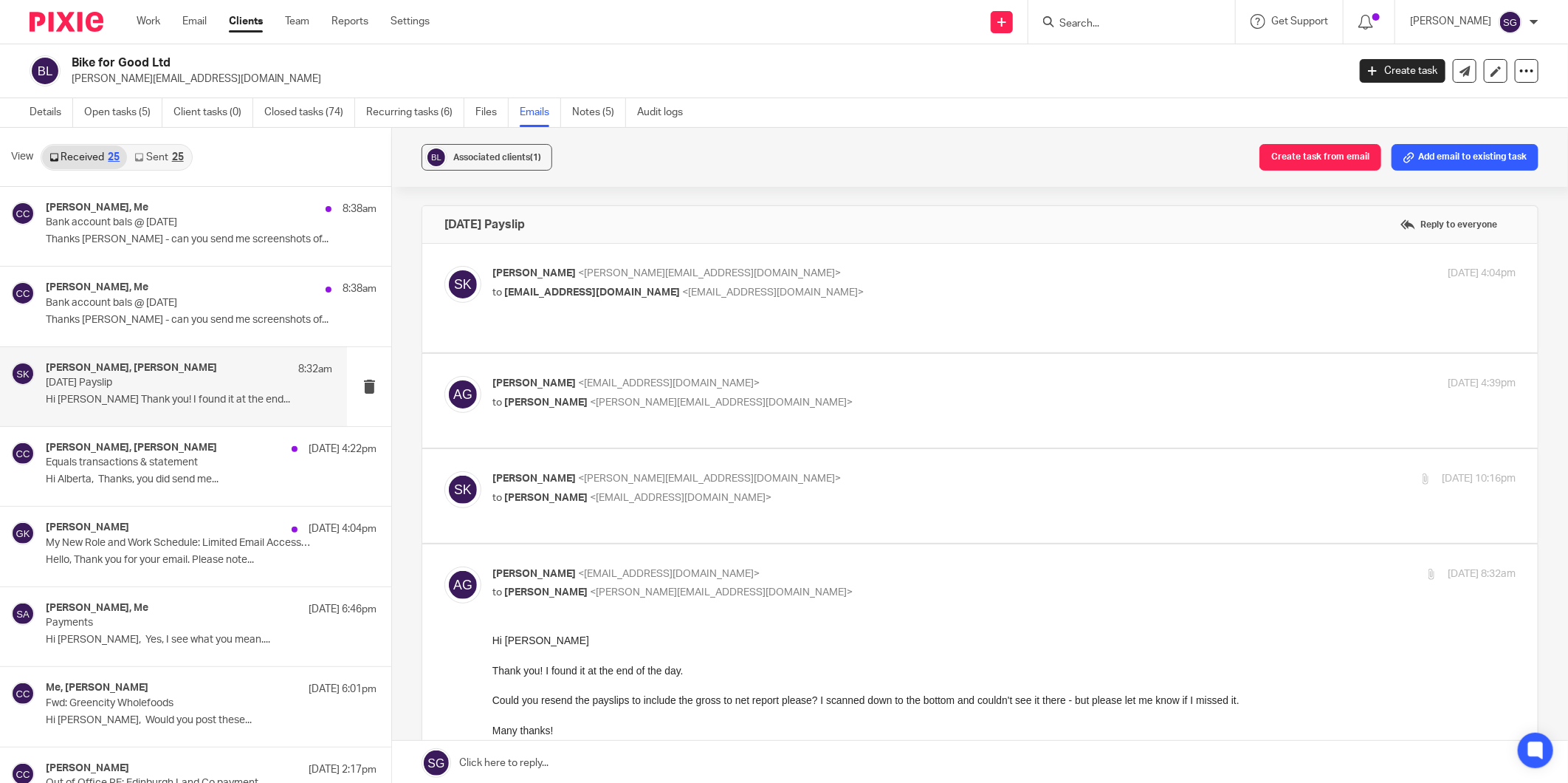
click at [547, 398] on span "[PERSON_NAME]" at bounding box center [545, 403] width 83 height 11
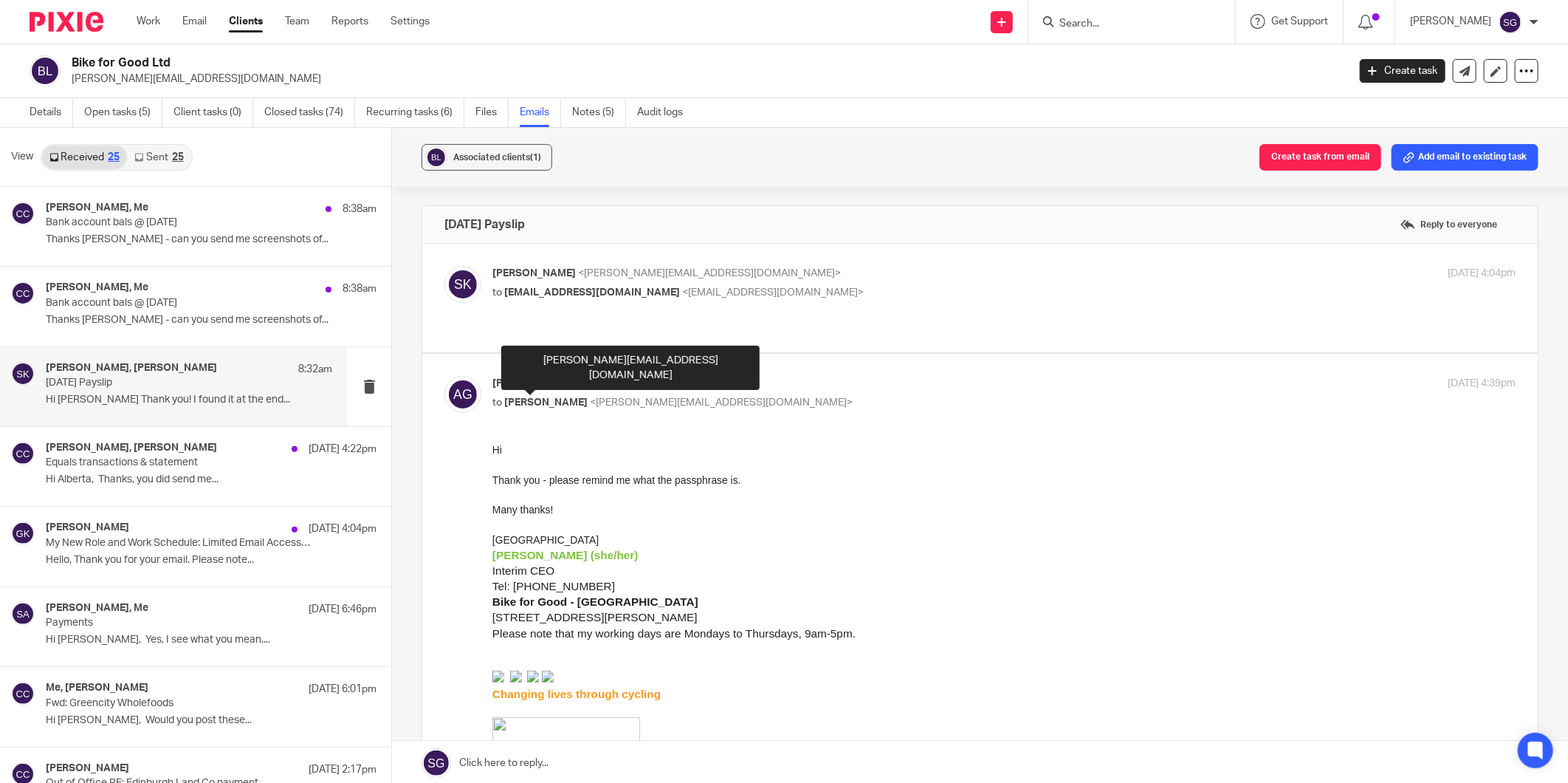
click at [548, 398] on span "[PERSON_NAME]" at bounding box center [545, 403] width 83 height 11
checkbox input "false"
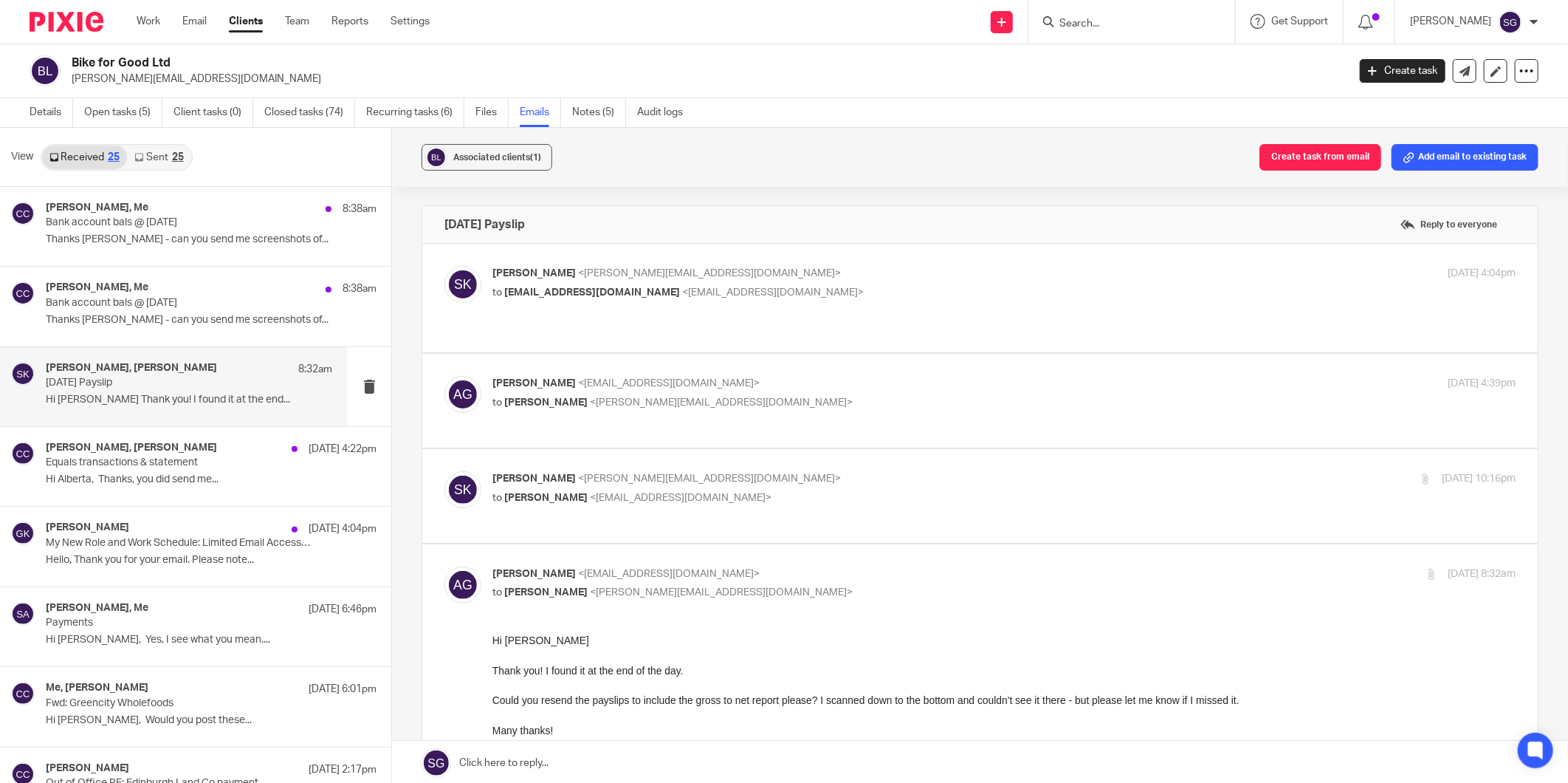
click at [536, 491] on p "to [PERSON_NAME] <[EMAIL_ADDRESS][DOMAIN_NAME]>" at bounding box center [833, 499] width 682 height 16
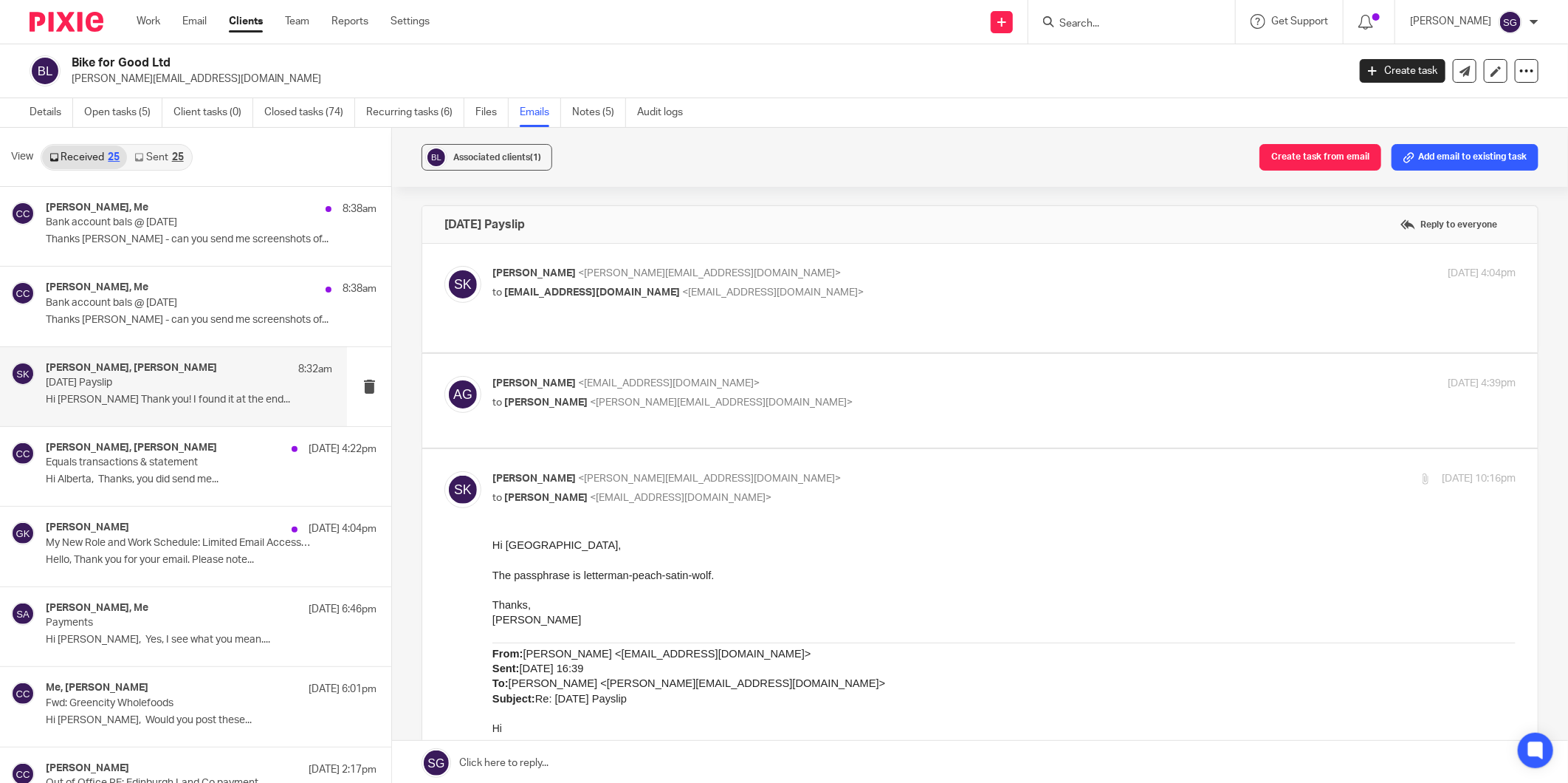
click at [536, 491] on p "to [PERSON_NAME] <[EMAIL_ADDRESS][DOMAIN_NAME]>" at bounding box center [833, 499] width 682 height 16
checkbox input "false"
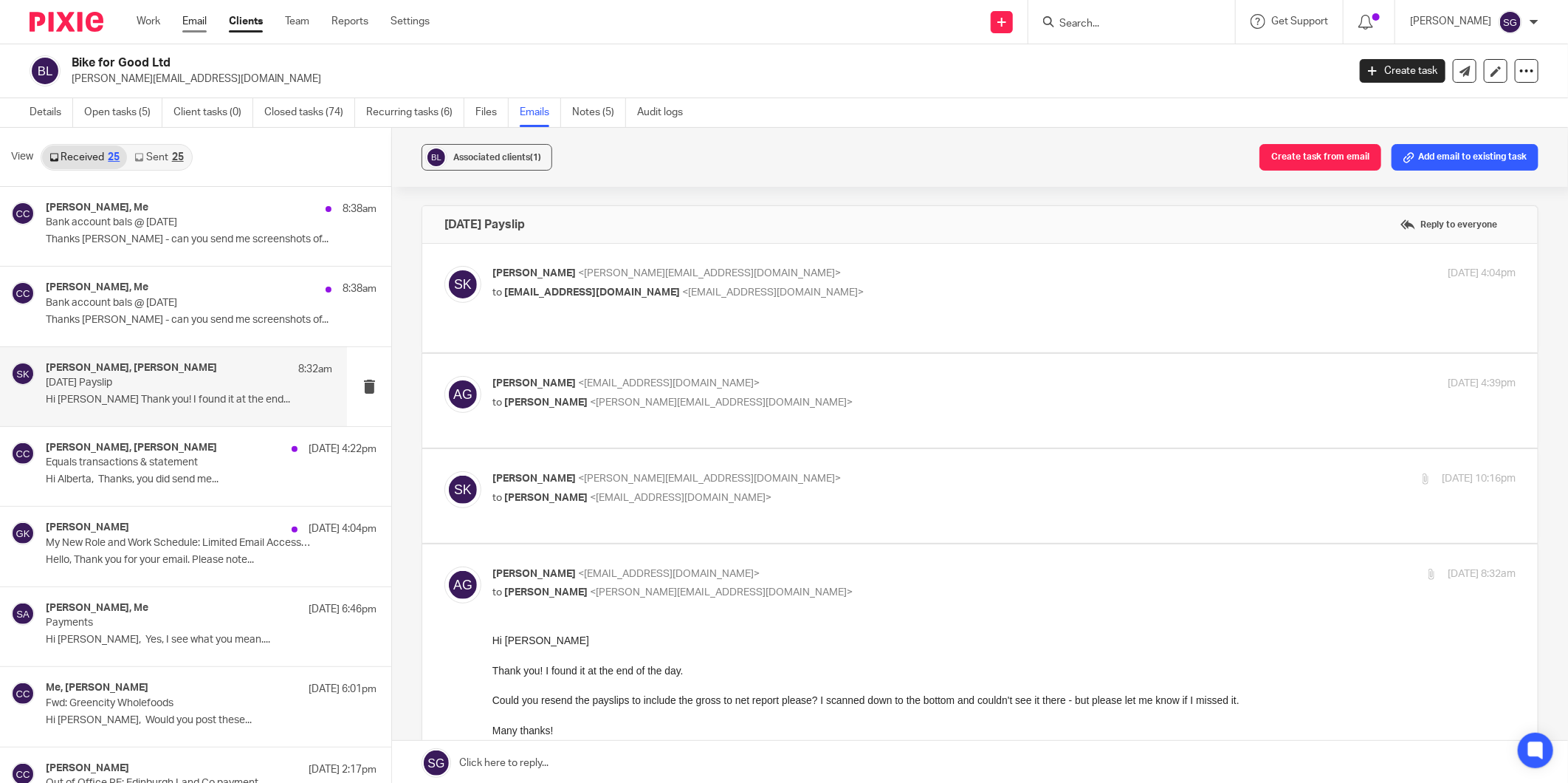
click at [186, 23] on link "Email" at bounding box center [194, 21] width 24 height 15
